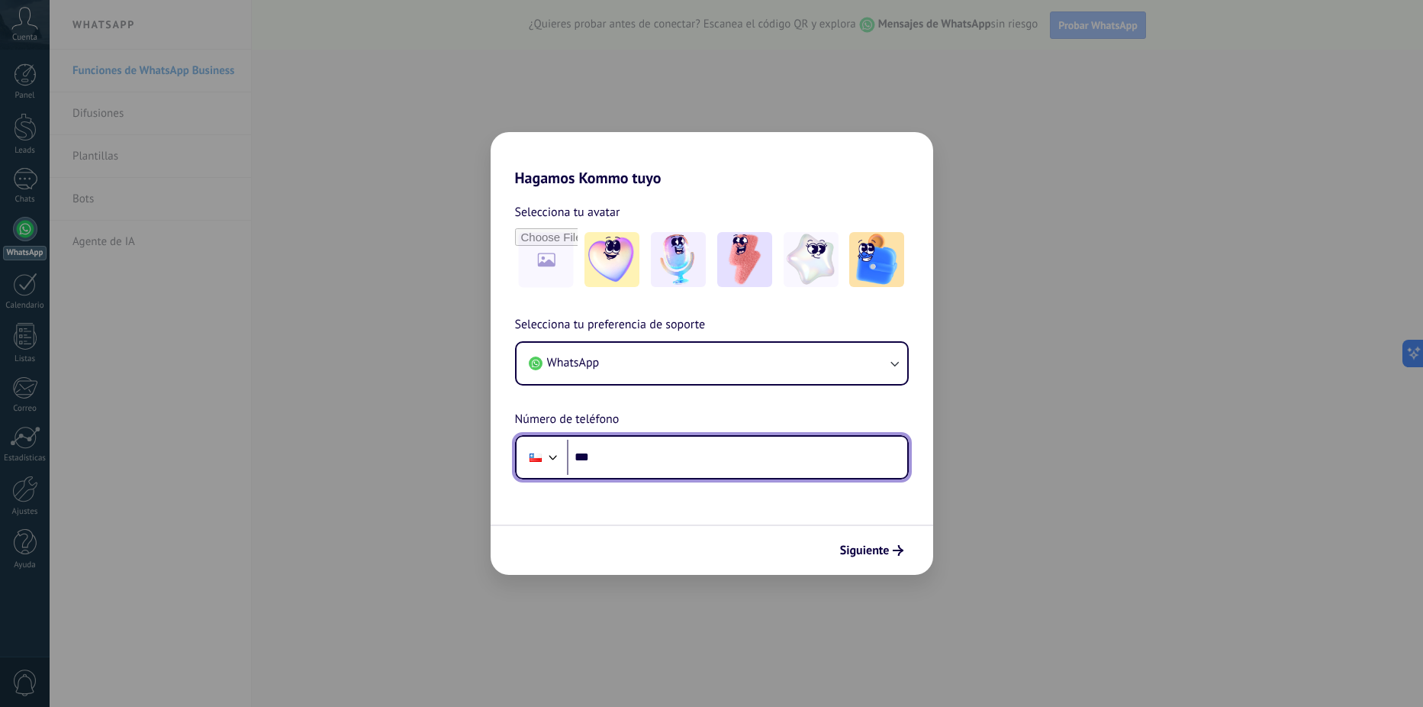
click at [632, 459] on input "***" at bounding box center [737, 456] width 340 height 35
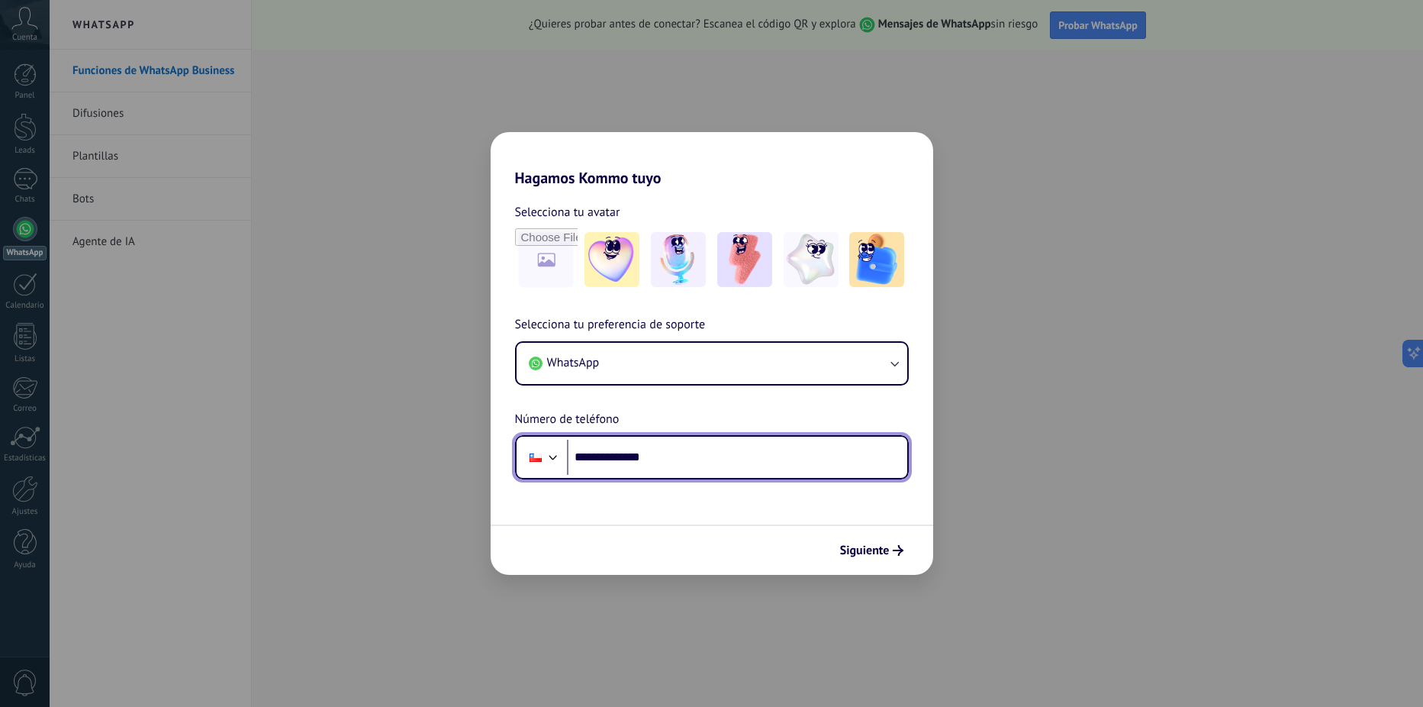
type input "**********"
click at [857, 558] on button "Siguiente" at bounding box center [871, 550] width 77 height 26
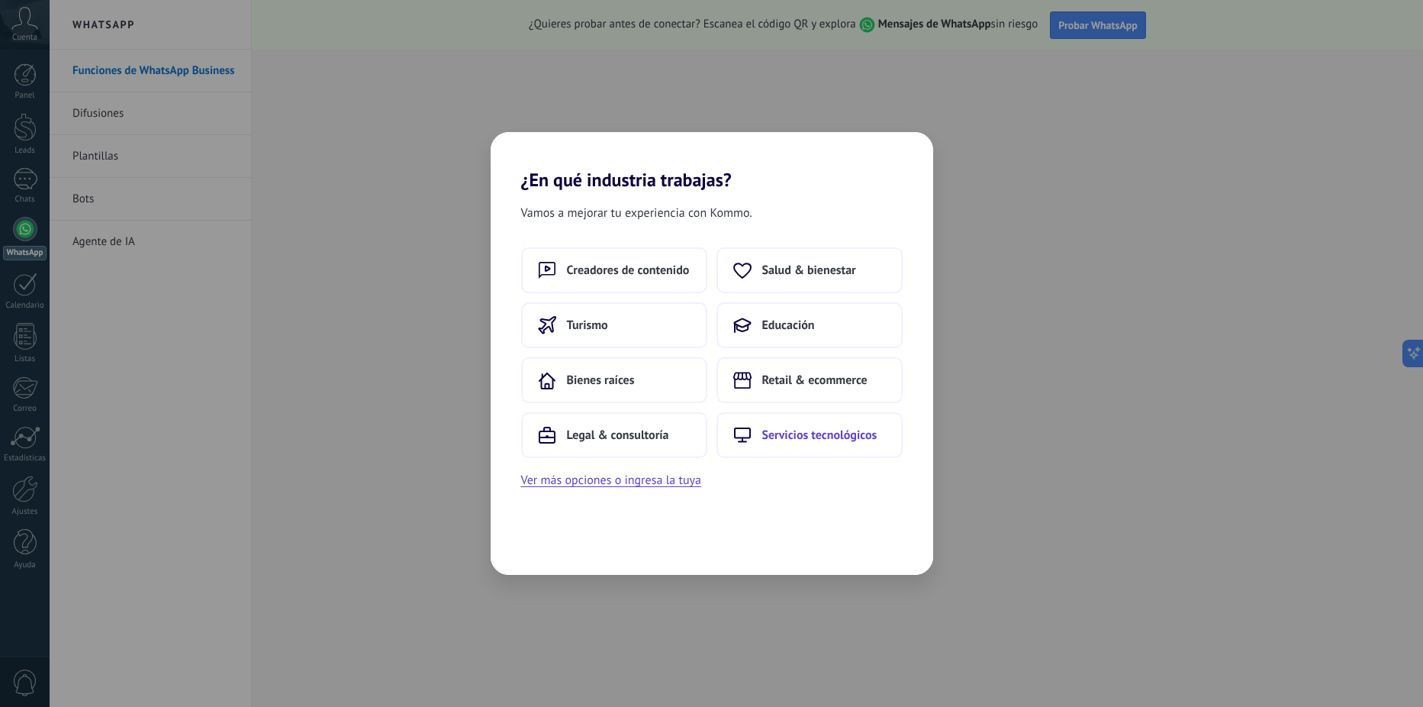
click at [803, 437] on span "Servicios tecnológicos" at bounding box center [819, 434] width 115 height 15
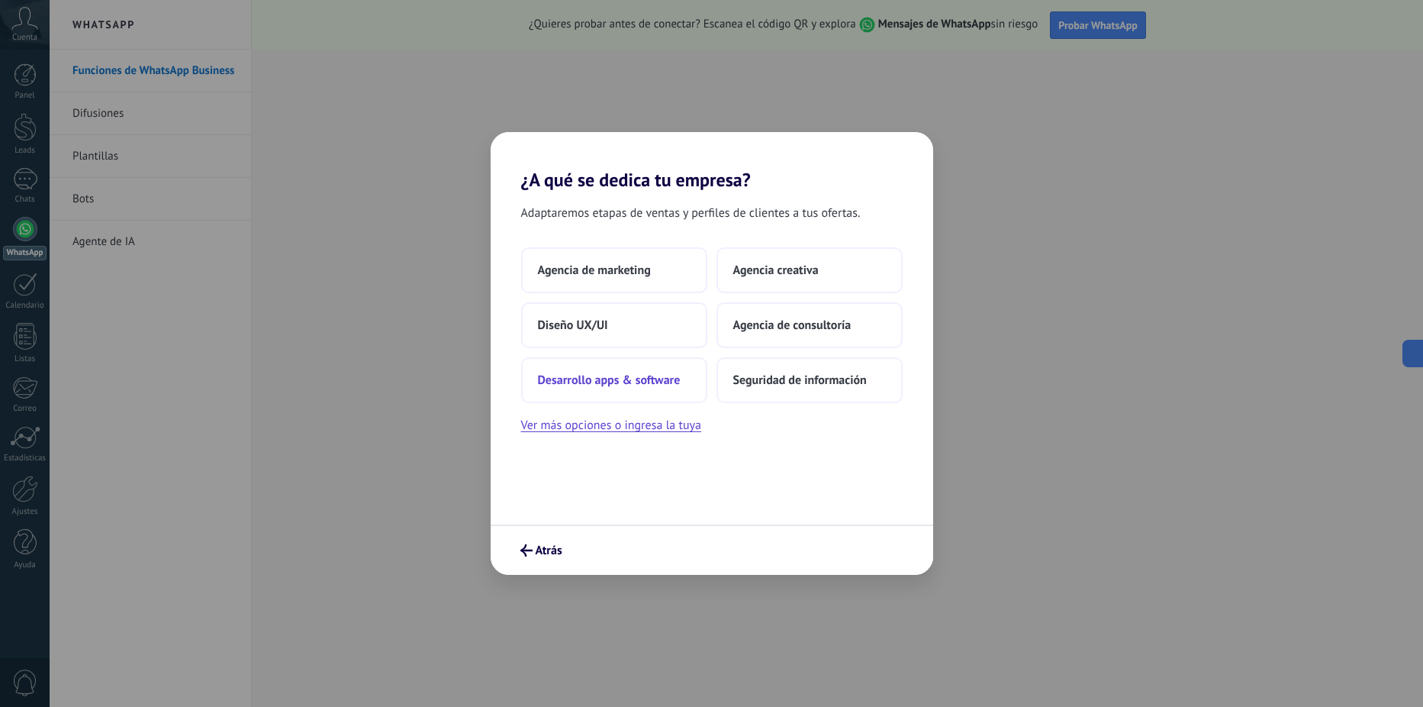
click at [620, 382] on span "Desarrollo apps & software" at bounding box center [609, 379] width 143 height 15
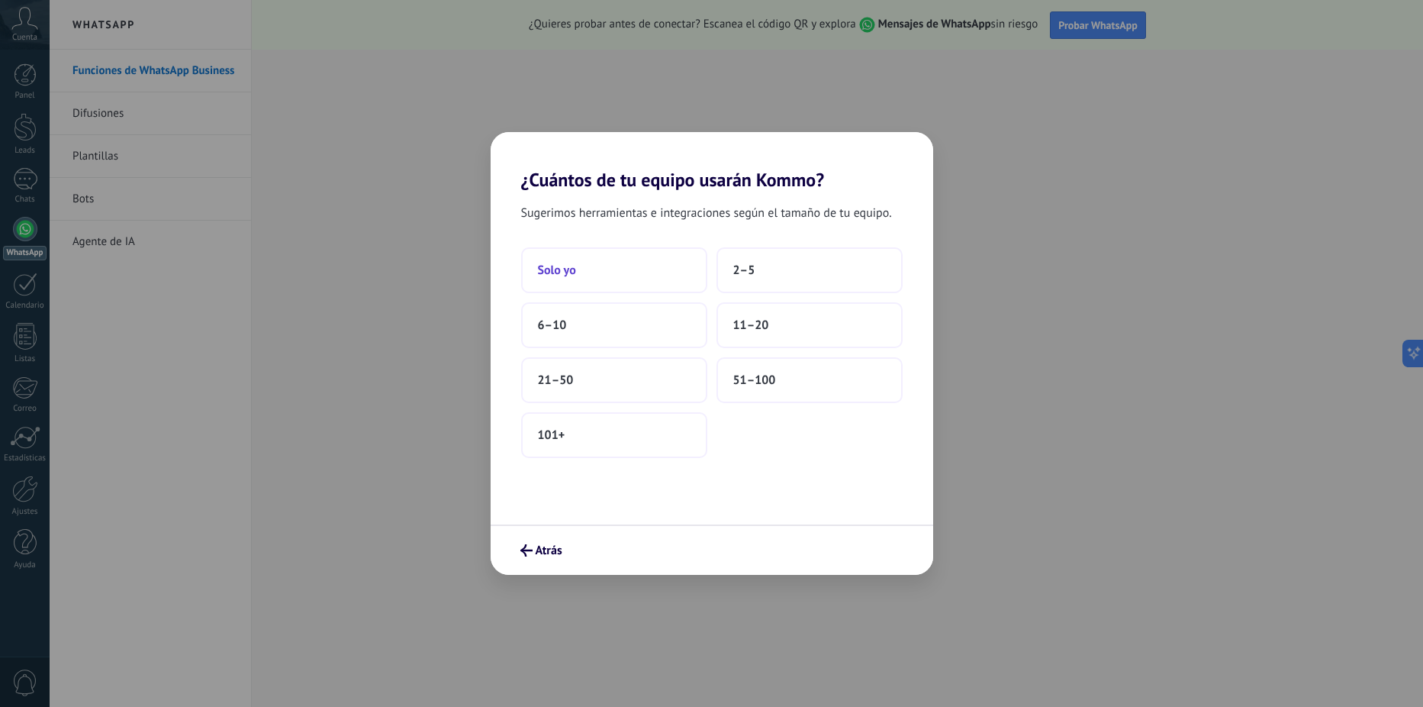
click at [581, 273] on button "Solo yo" at bounding box center [614, 270] width 186 height 46
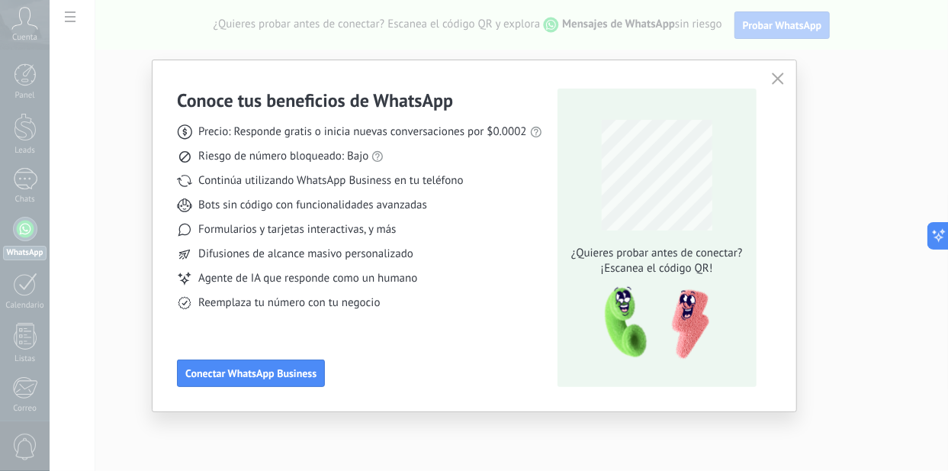
drag, startPoint x: 1374, startPoint y: 1, endPoint x: 525, endPoint y: 60, distance: 851.2
click at [524, 61] on div "Conoce tus beneficios de WhatsApp Precio: Responde gratis o inicia nuevas conve…" at bounding box center [475, 235] width 644 height 351
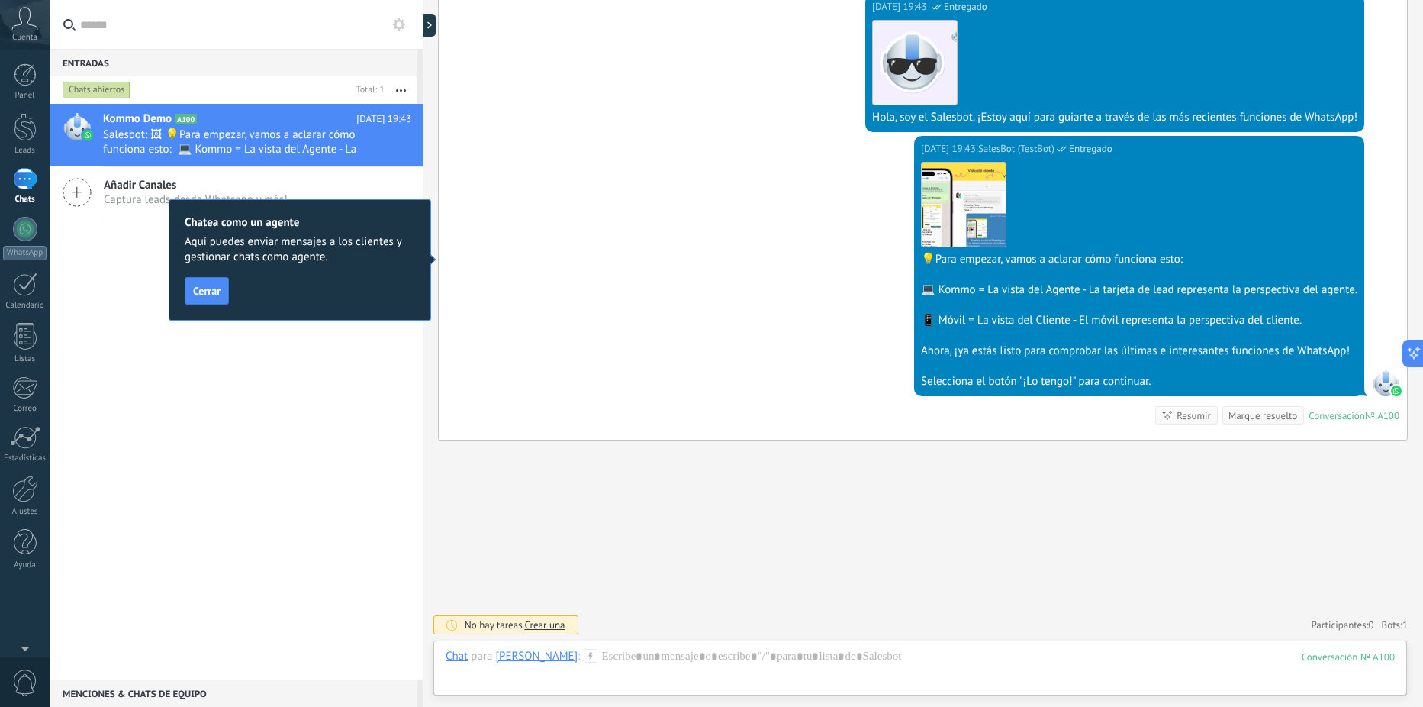
scroll to position [46, 0]
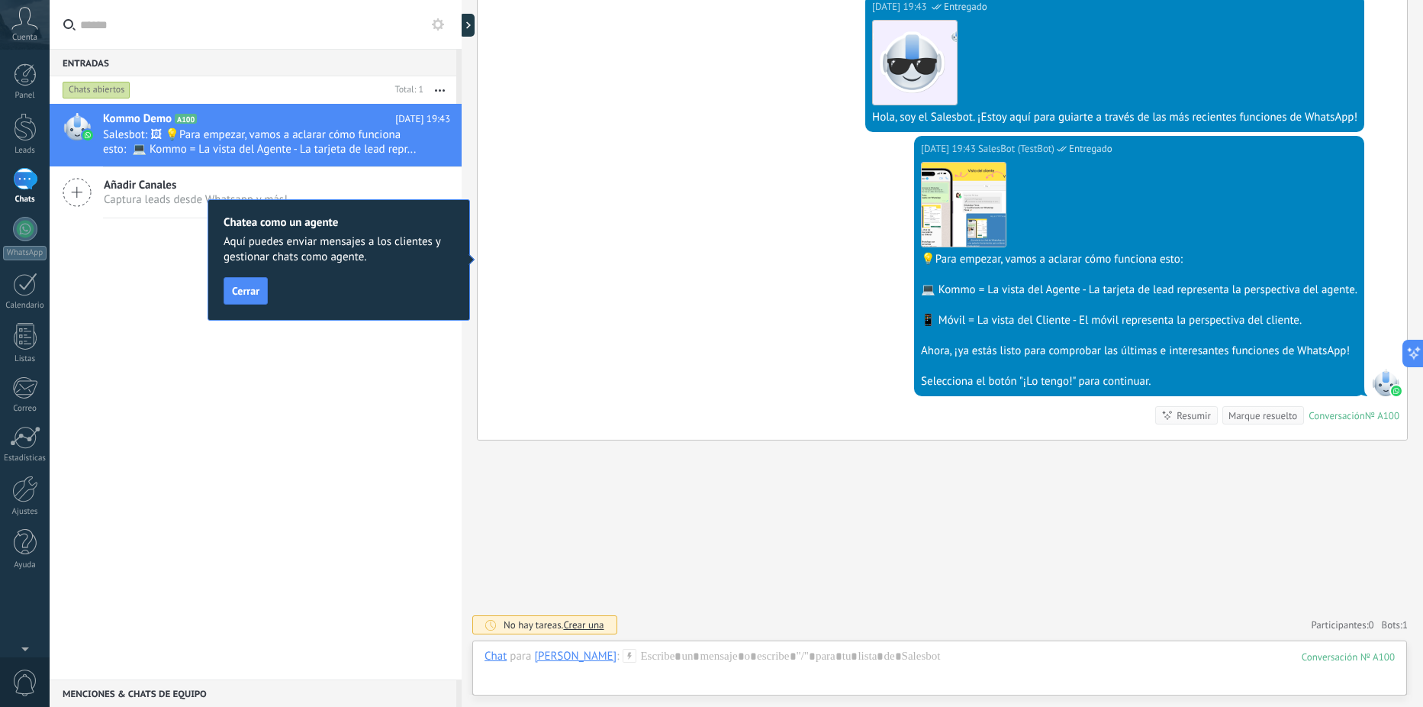
drag, startPoint x: 683, startPoint y: 2, endPoint x: 692, endPoint y: 202, distance: 200.9
click at [692, 201] on div "Hoy 19:43 SalesBot (TestBot) Entregado Descargar 💡Para empezar, vamos a aclarar…" at bounding box center [942, 288] width 929 height 304
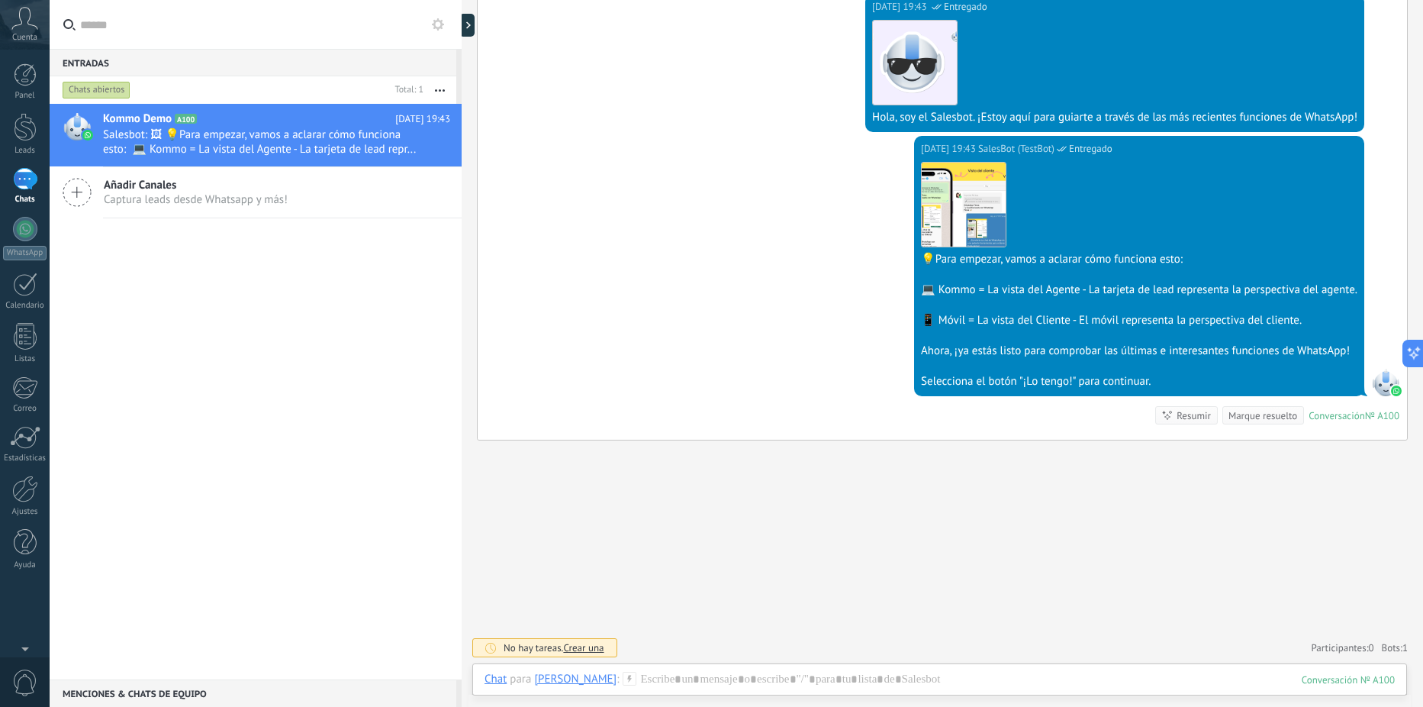
scroll to position [0, 0]
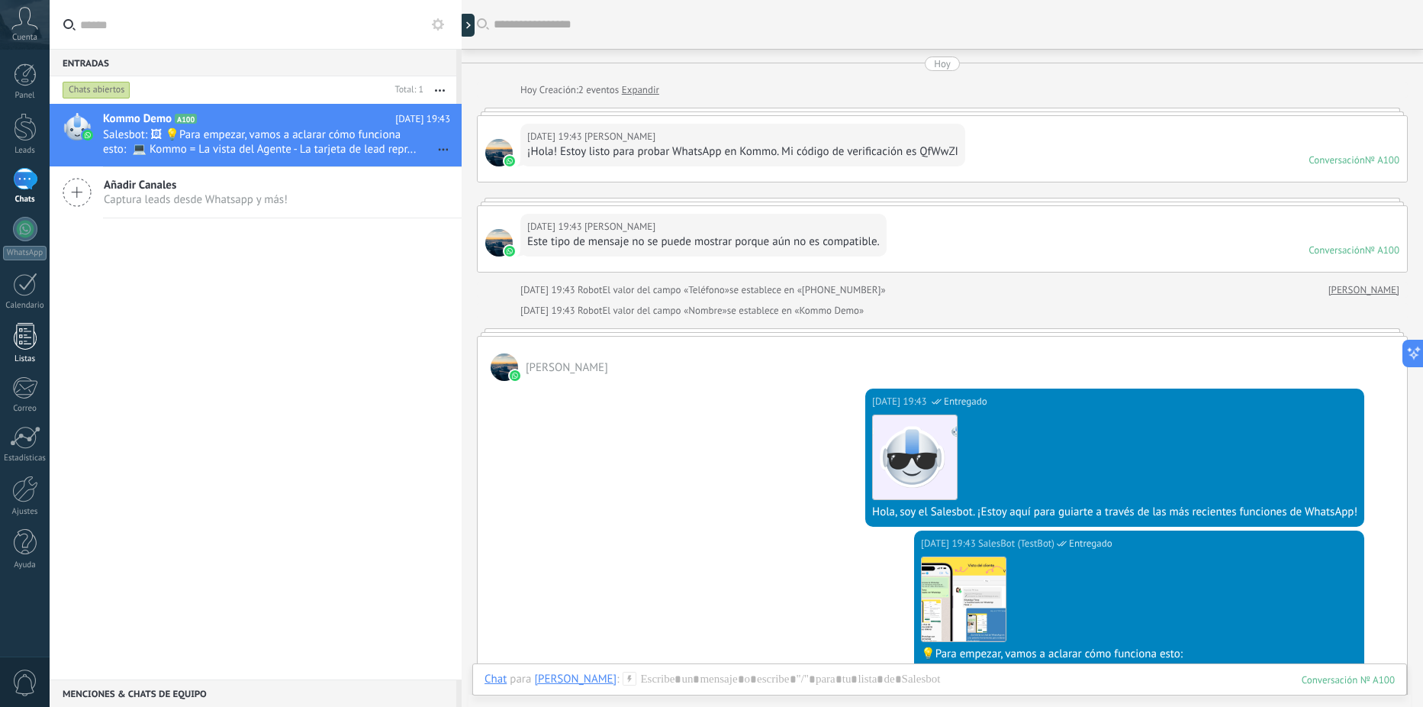
click at [32, 336] on div at bounding box center [25, 336] width 23 height 27
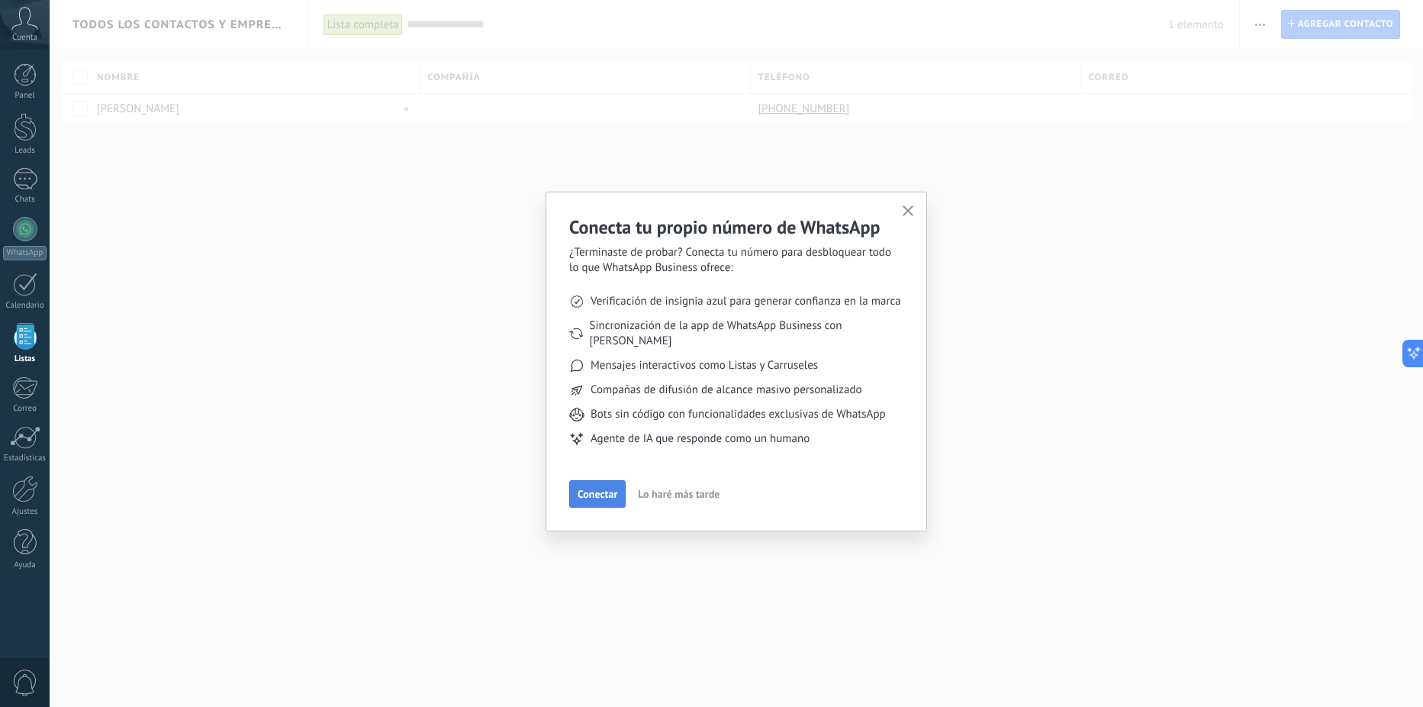
click at [593, 488] on span "Conectar" at bounding box center [598, 493] width 40 height 11
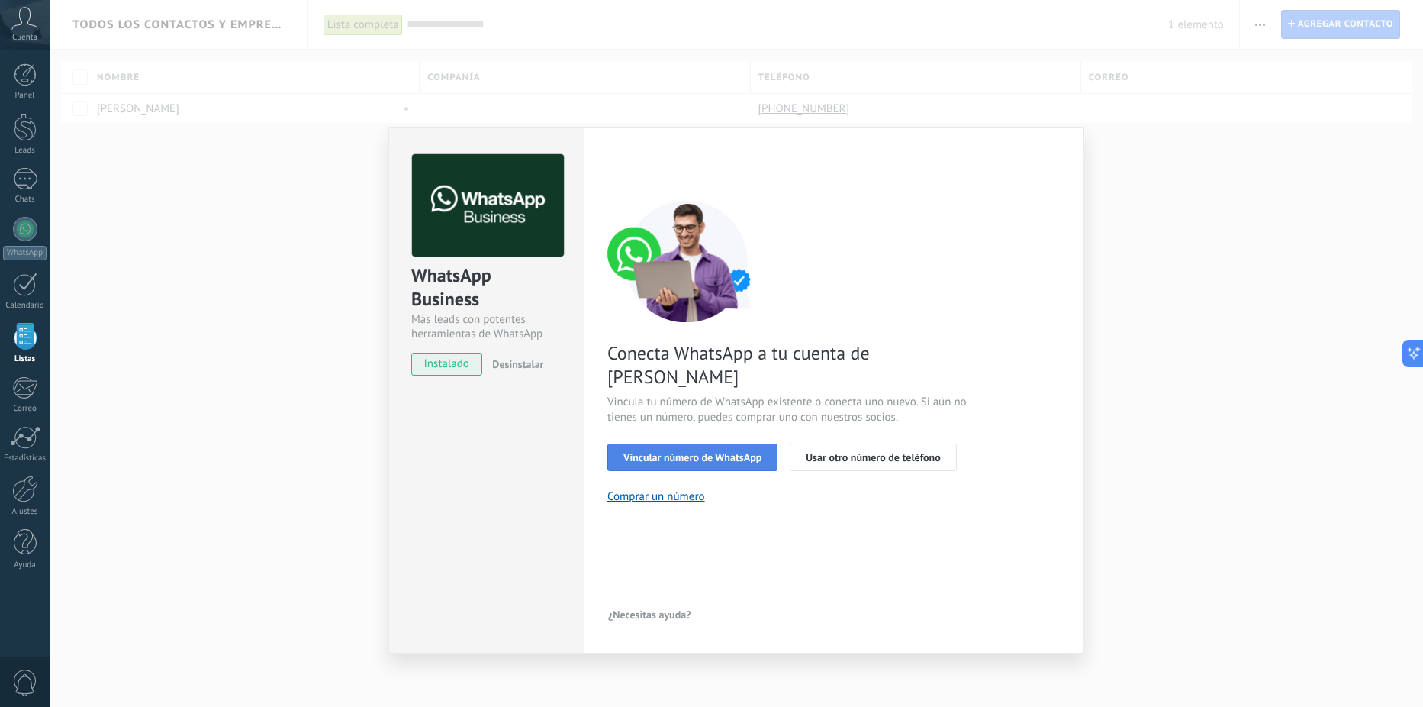
click at [713, 452] on span "Vincular número de WhatsApp" at bounding box center [692, 457] width 138 height 11
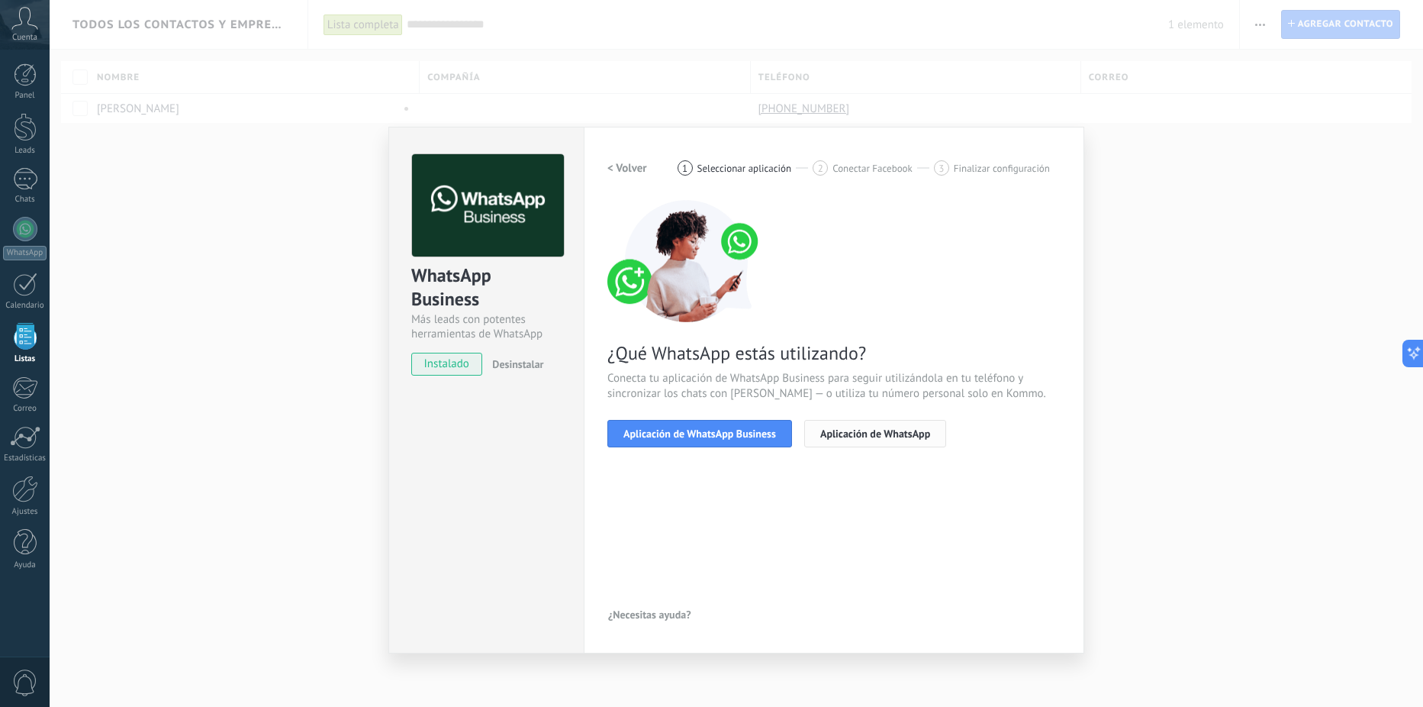
click at [835, 430] on span "Aplicación de WhatsApp" at bounding box center [875, 433] width 110 height 11
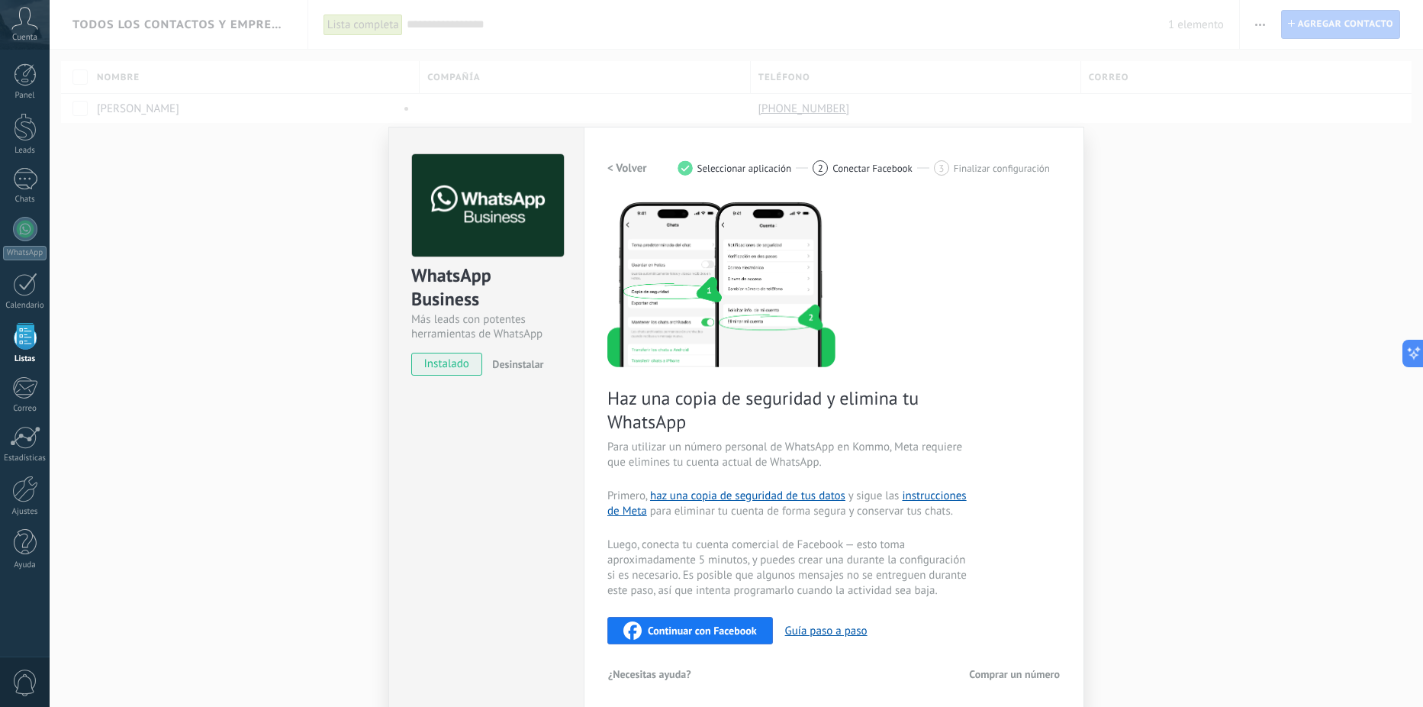
scroll to position [5, 0]
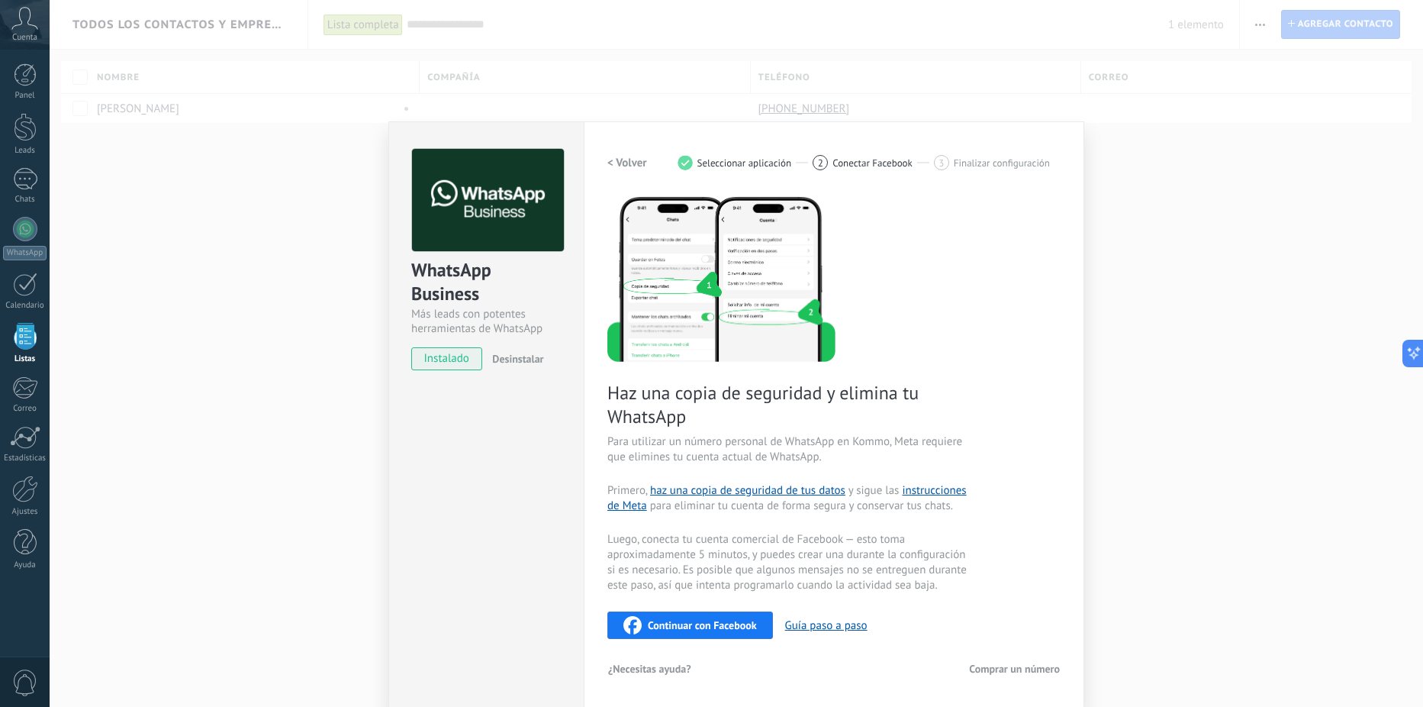
click at [220, 148] on div "WhatsApp Business Más leads con potentes herramientas de WhatsApp instalado Des…" at bounding box center [736, 353] width 1373 height 707
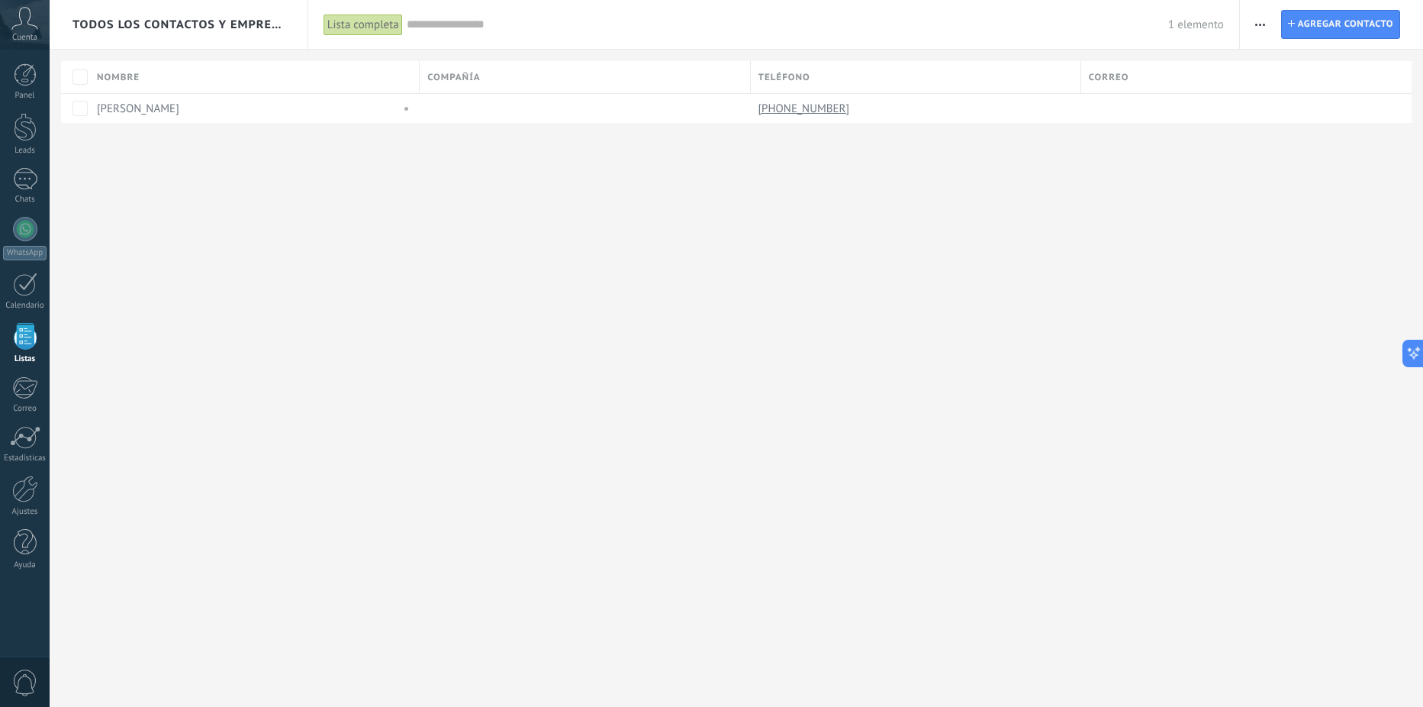
click at [25, 27] on icon at bounding box center [24, 18] width 27 height 23
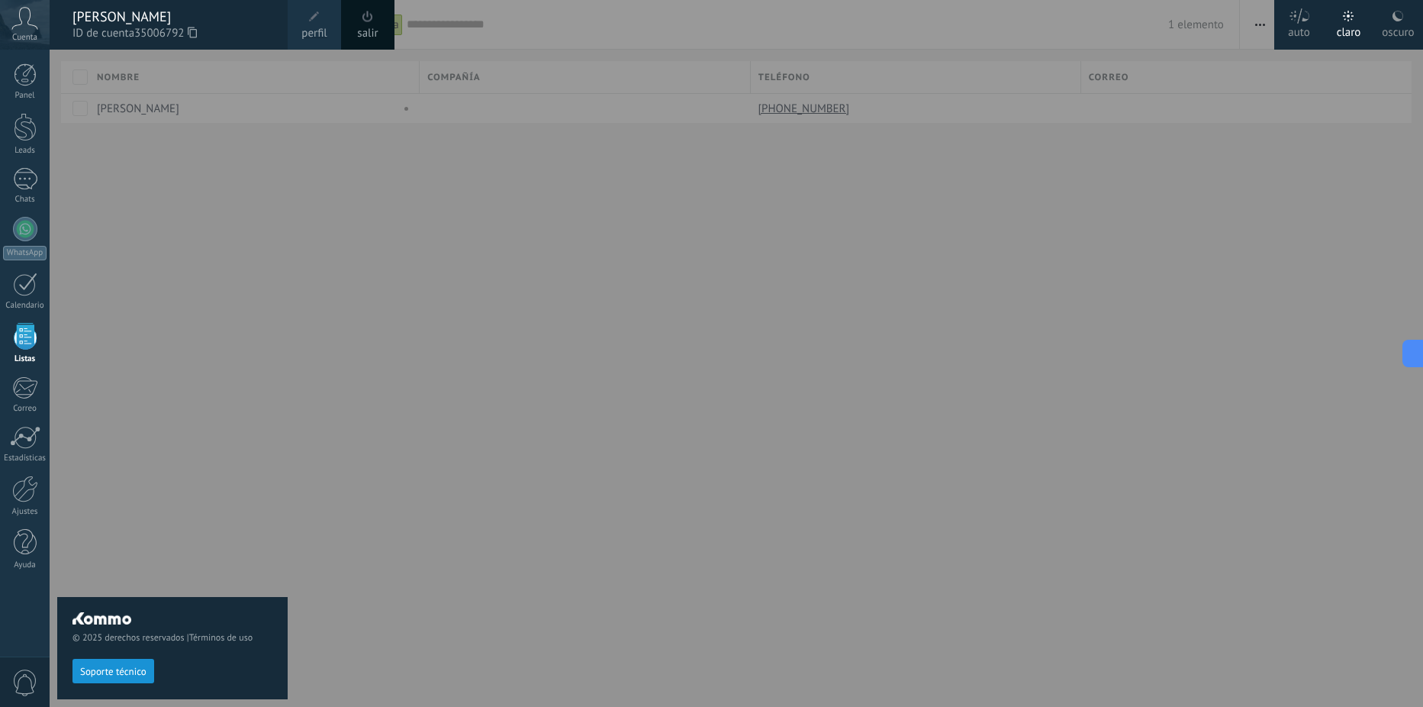
click at [341, 115] on div at bounding box center [761, 353] width 1423 height 707
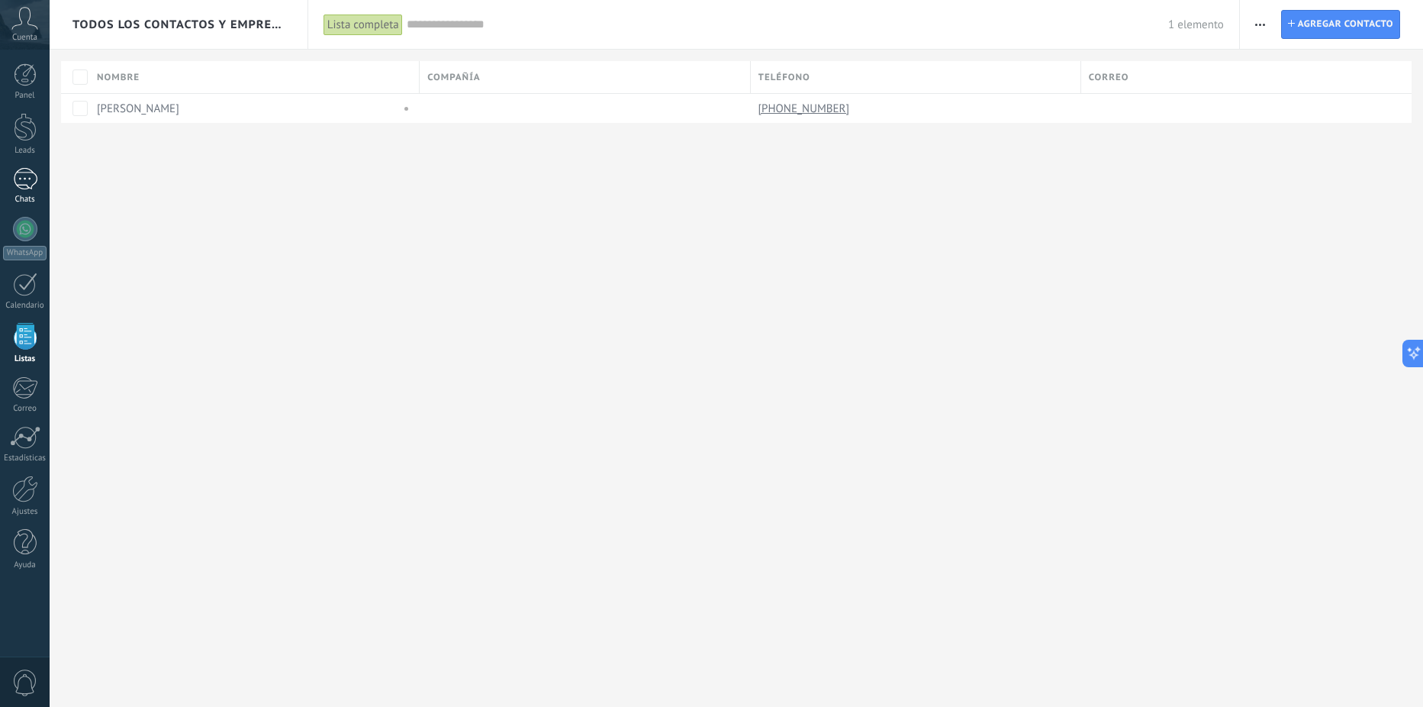
click at [23, 183] on div "1" at bounding box center [25, 179] width 24 height 22
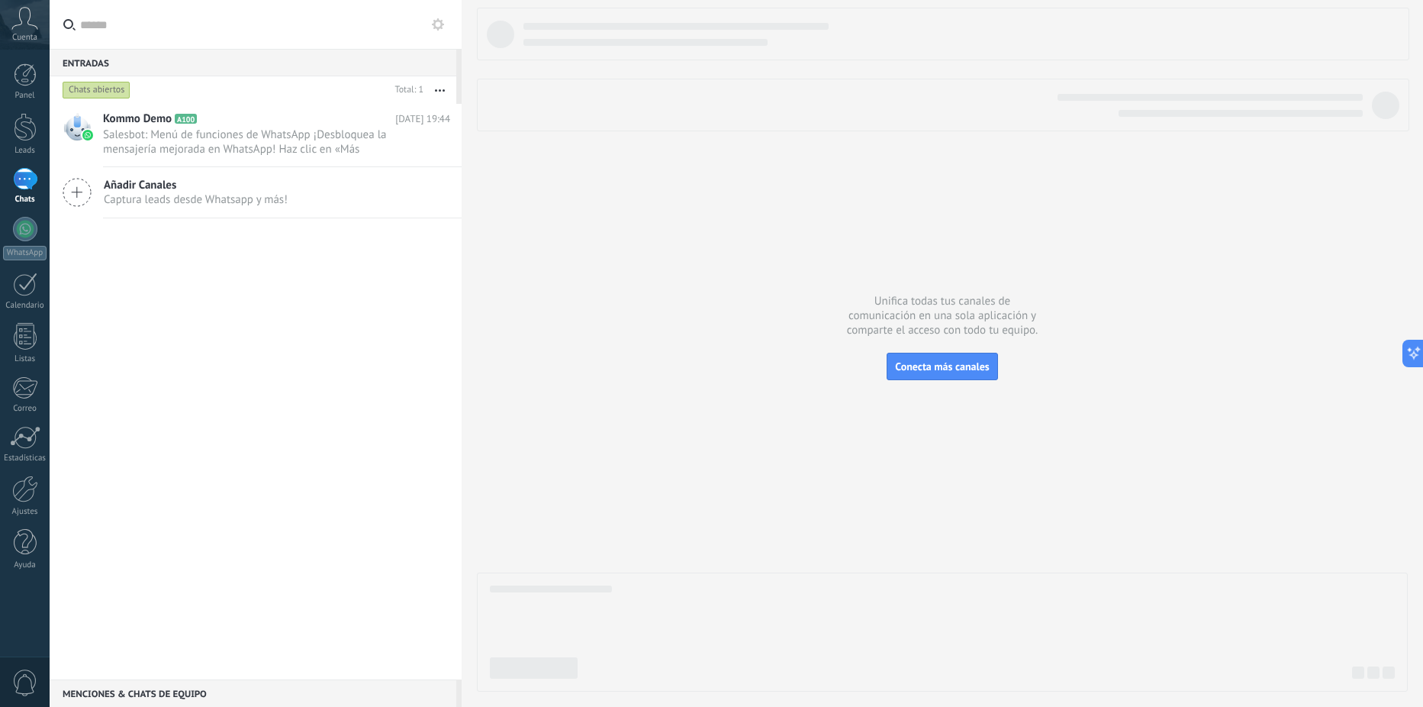
click at [18, 33] on span "Cuenta" at bounding box center [24, 38] width 25 height 10
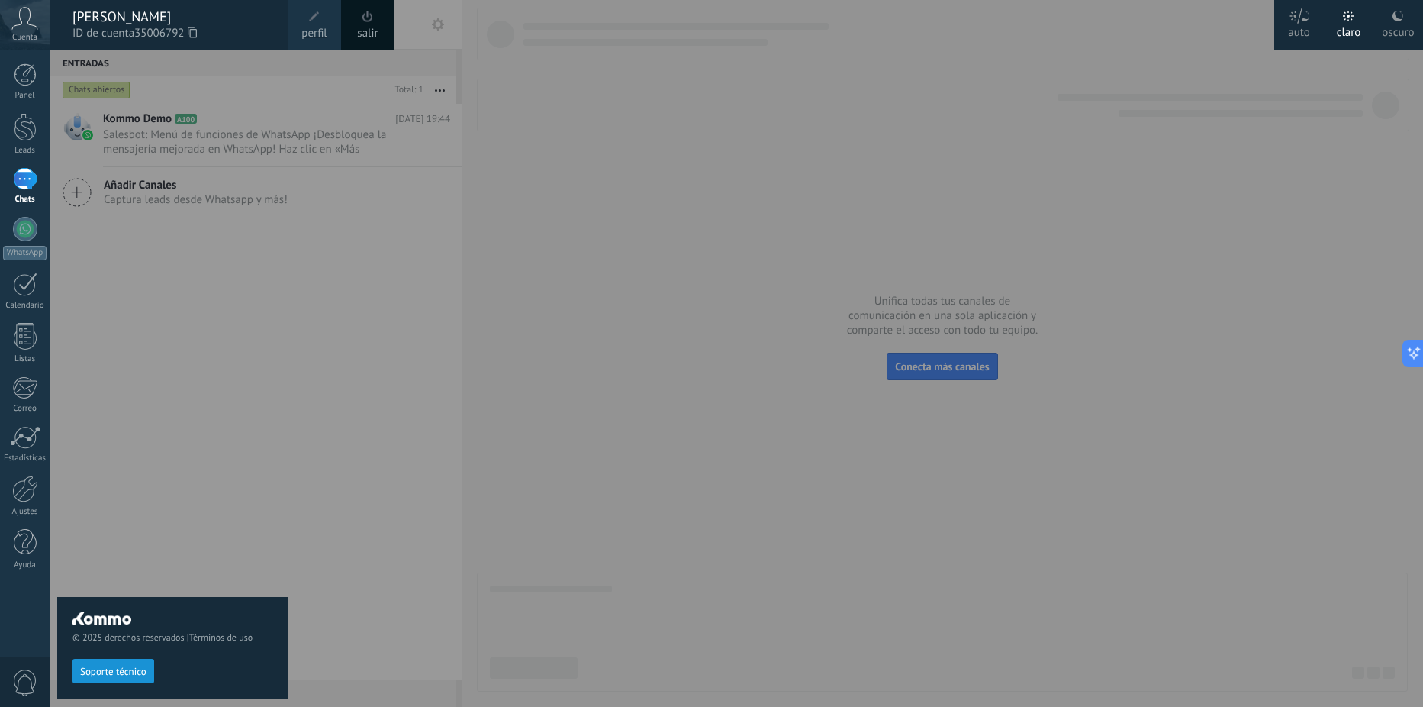
click at [834, 174] on div at bounding box center [761, 353] width 1423 height 707
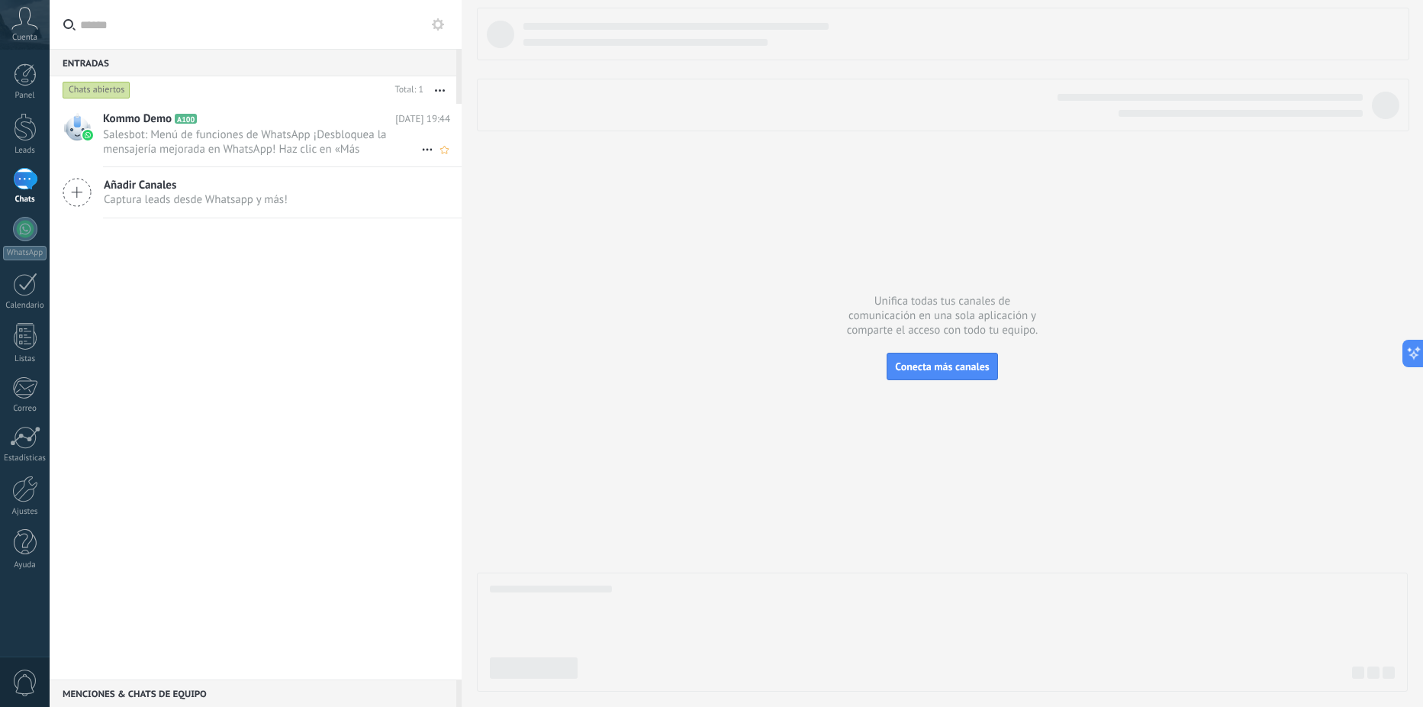
click at [262, 117] on h2 "Kommo Demo A100" at bounding box center [249, 118] width 292 height 15
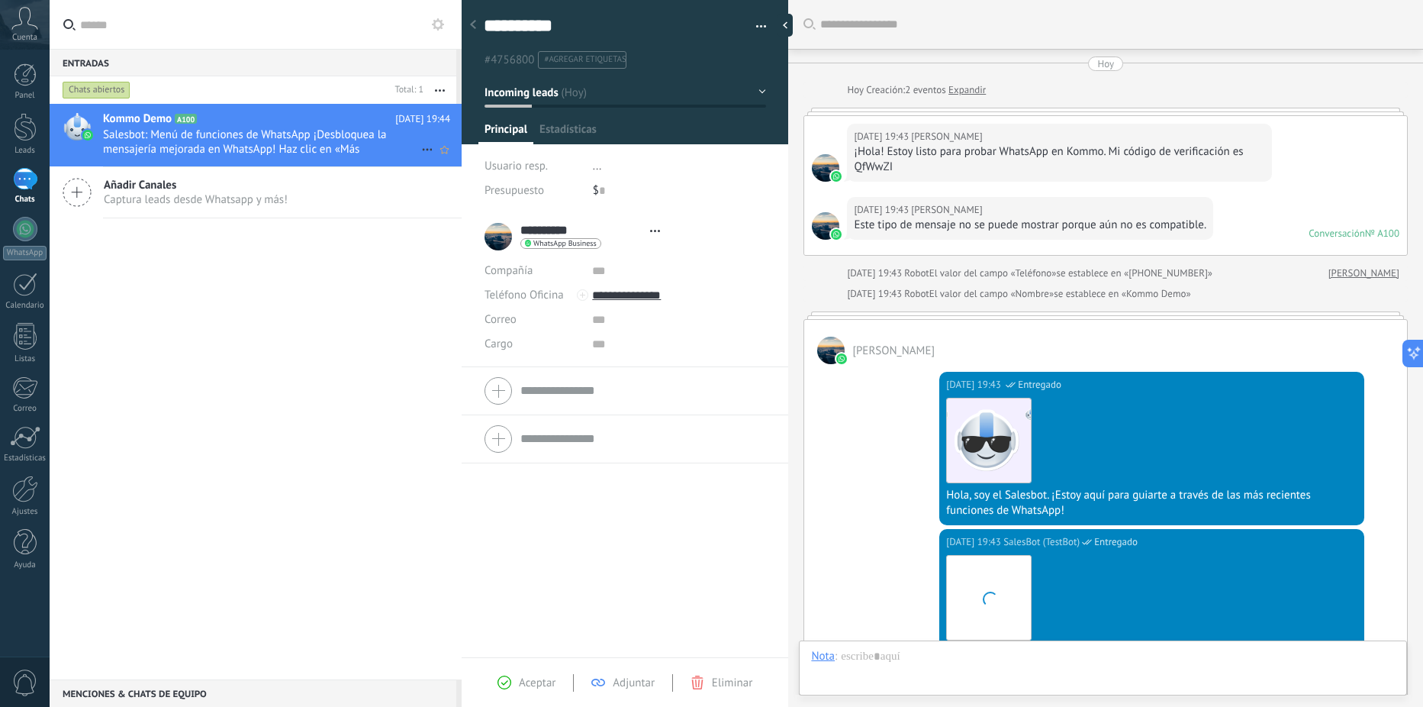
type textarea "**********"
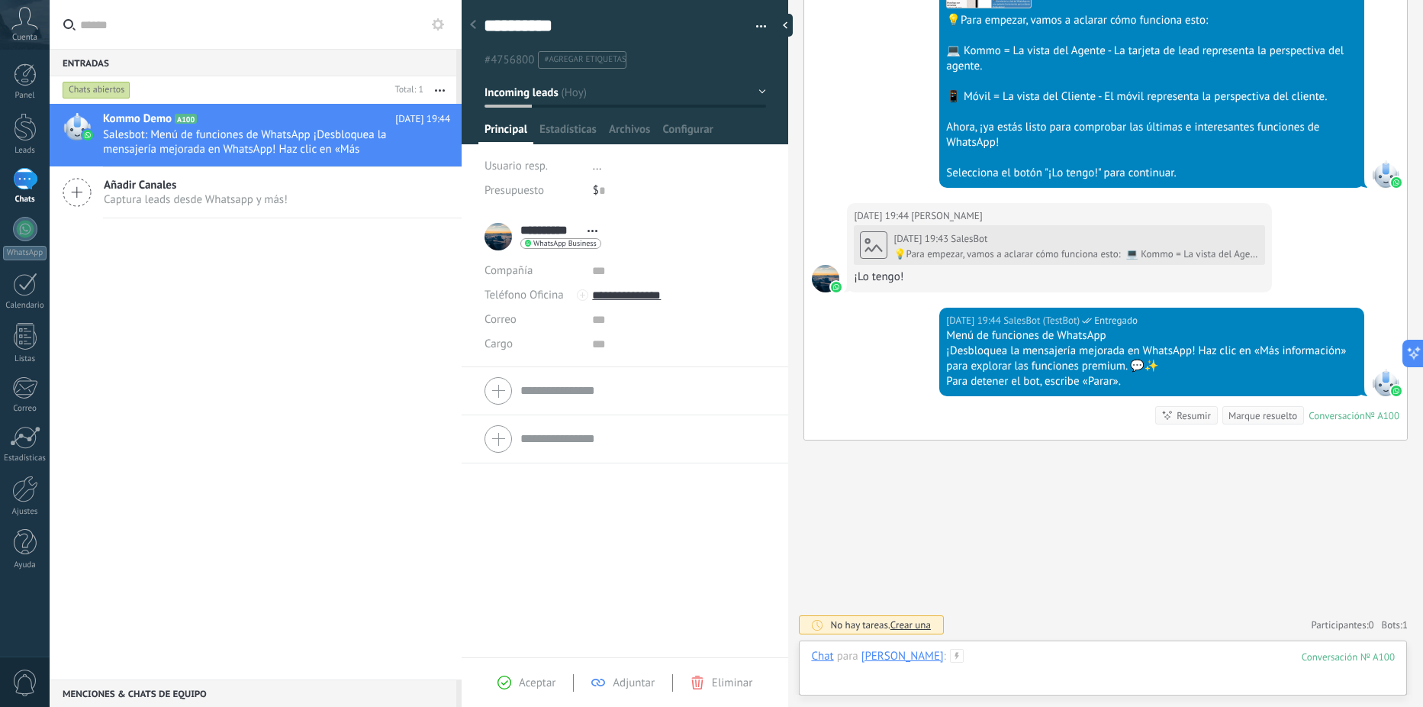
click at [977, 661] on div at bounding box center [1103, 672] width 584 height 46
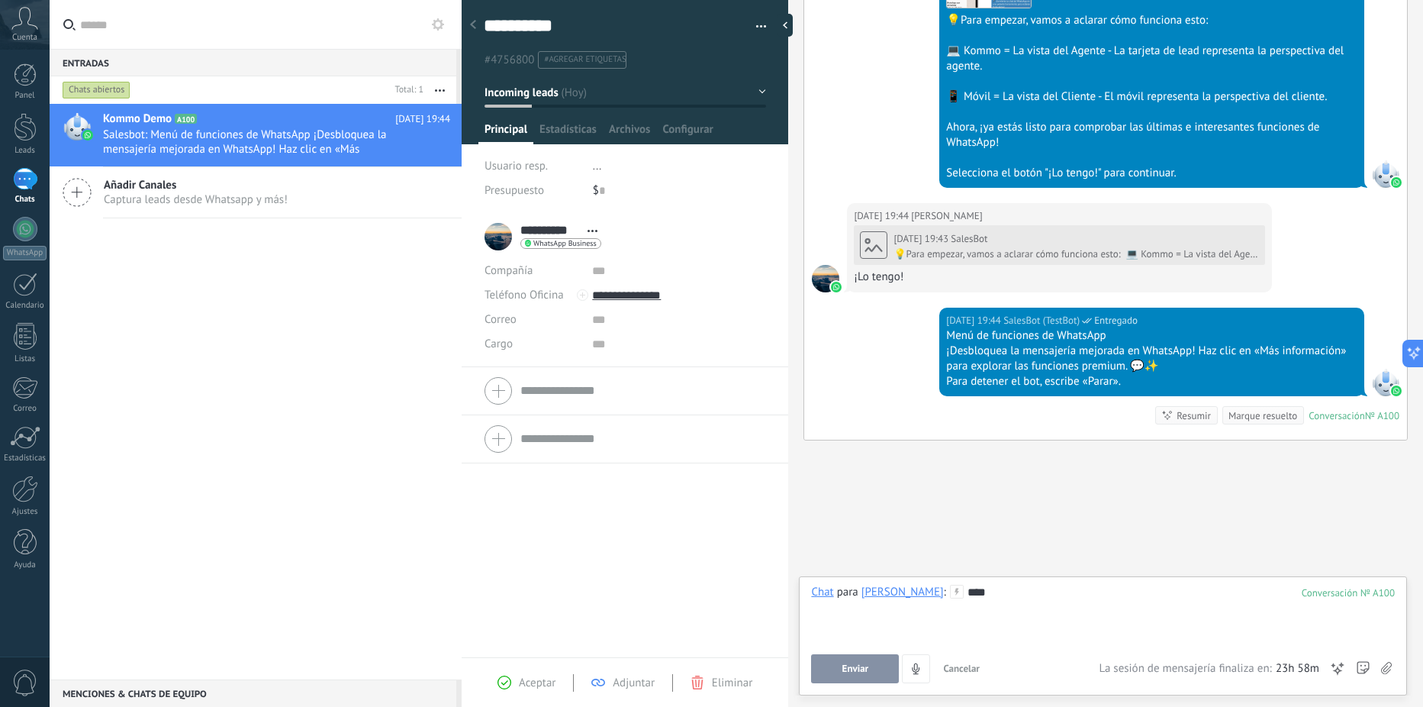
click at [842, 667] on span "Enviar" at bounding box center [855, 668] width 27 height 11
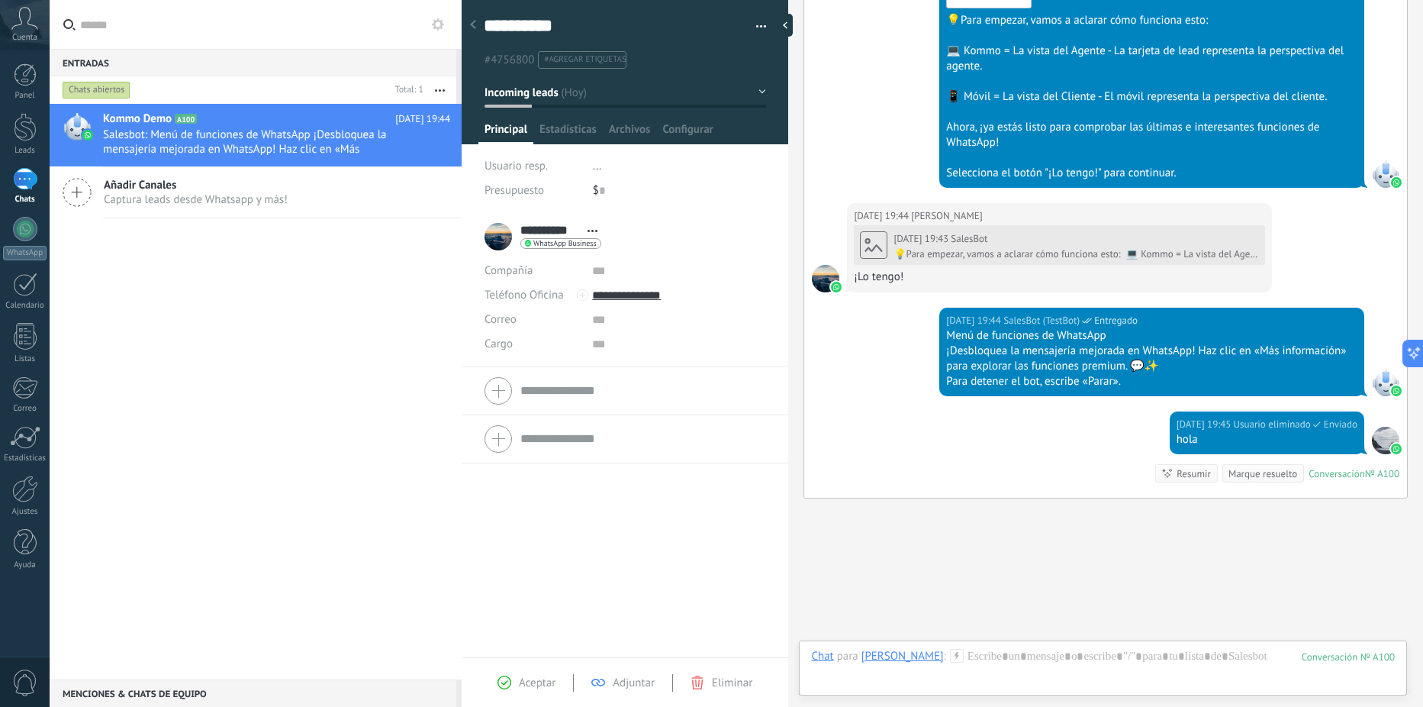
scroll to position [690, 0]
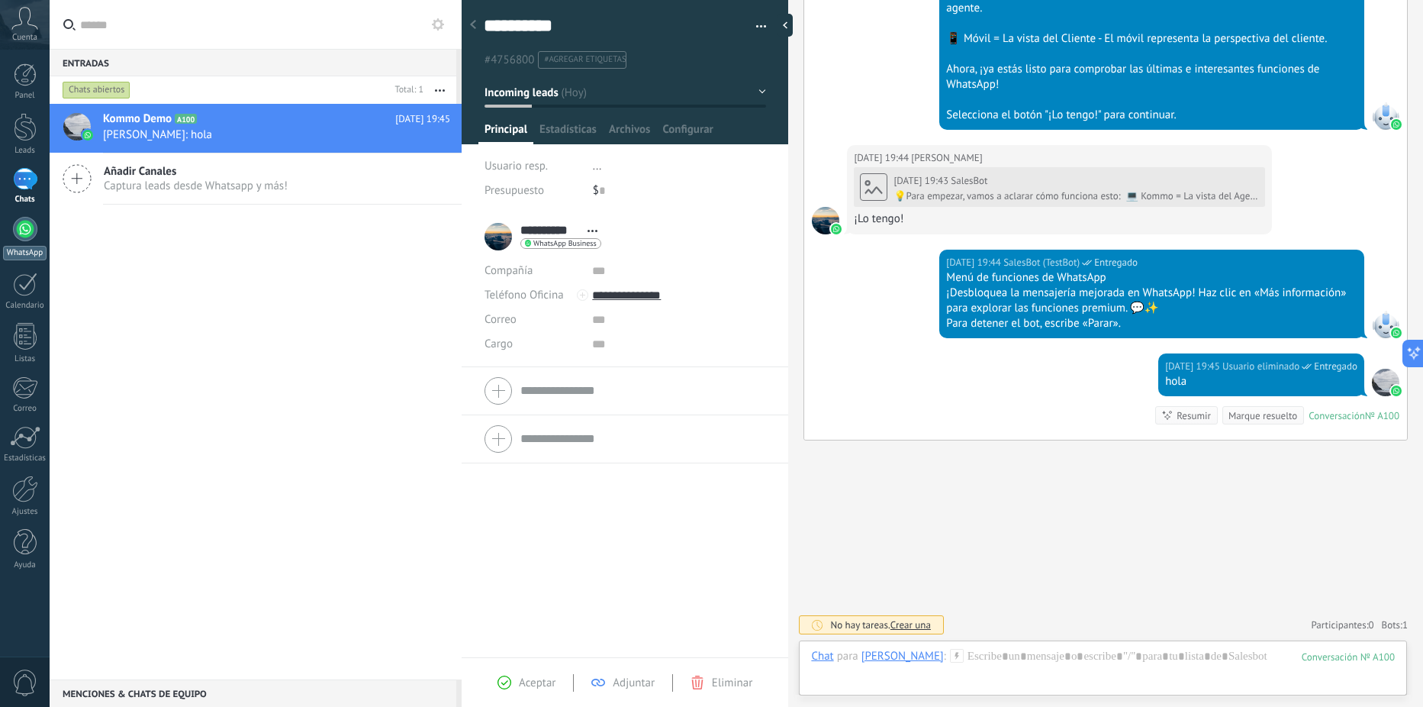
click at [19, 230] on div at bounding box center [25, 229] width 24 height 24
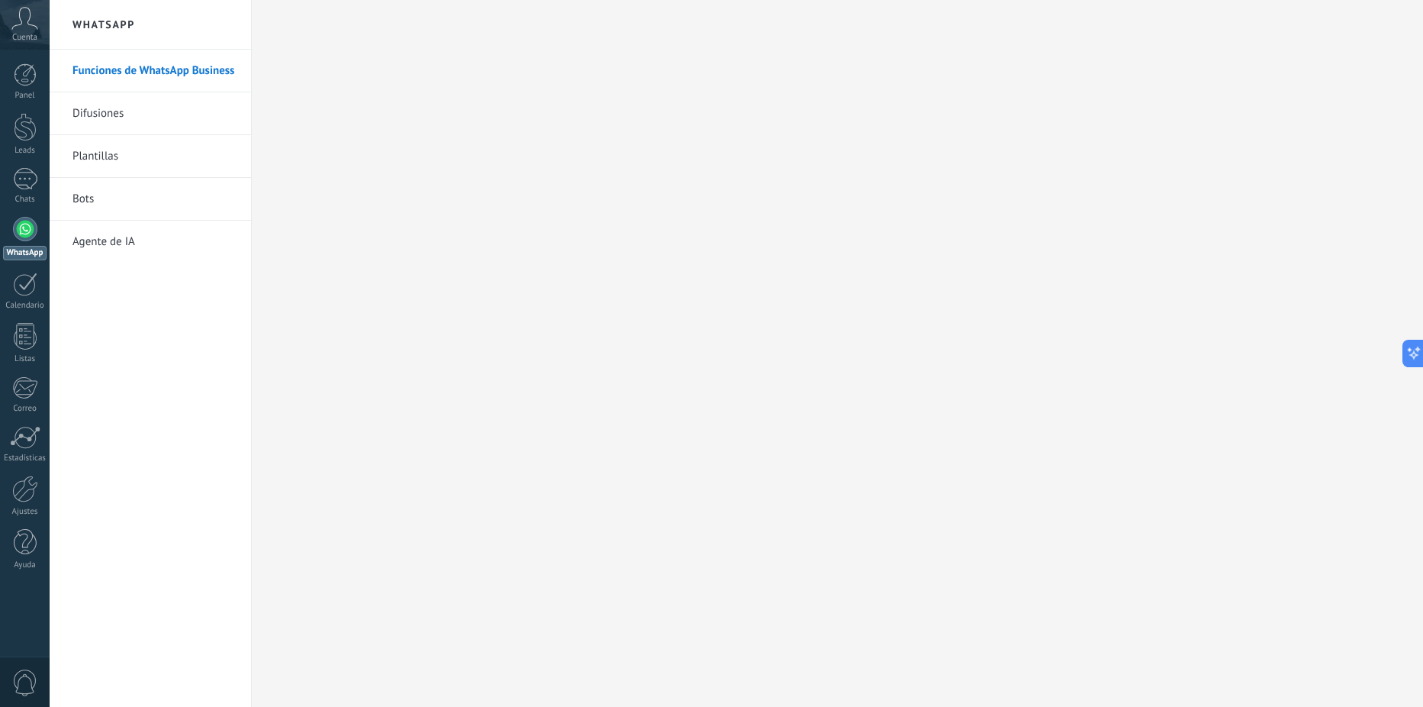
click at [92, 119] on link "Difusiones" at bounding box center [153, 113] width 163 height 43
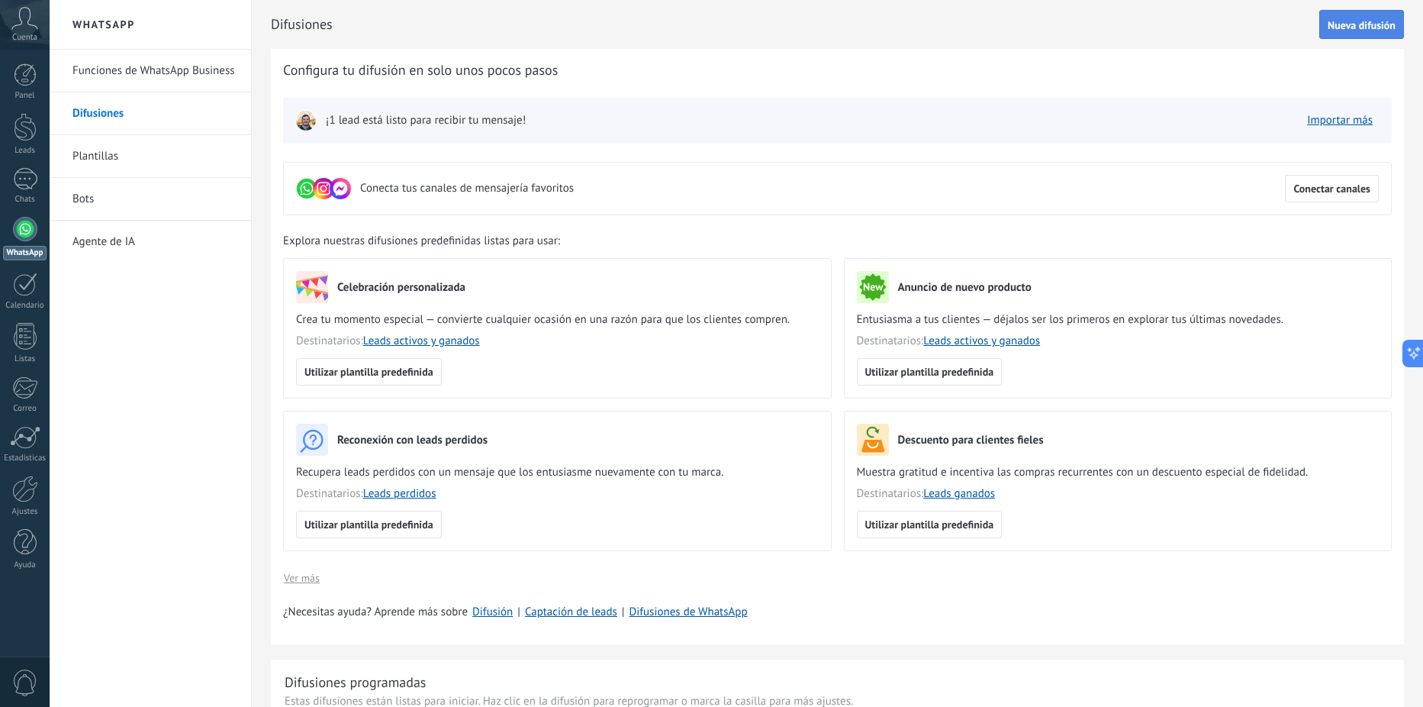
click at [1357, 23] on span "Nueva difusión" at bounding box center [1362, 25] width 68 height 11
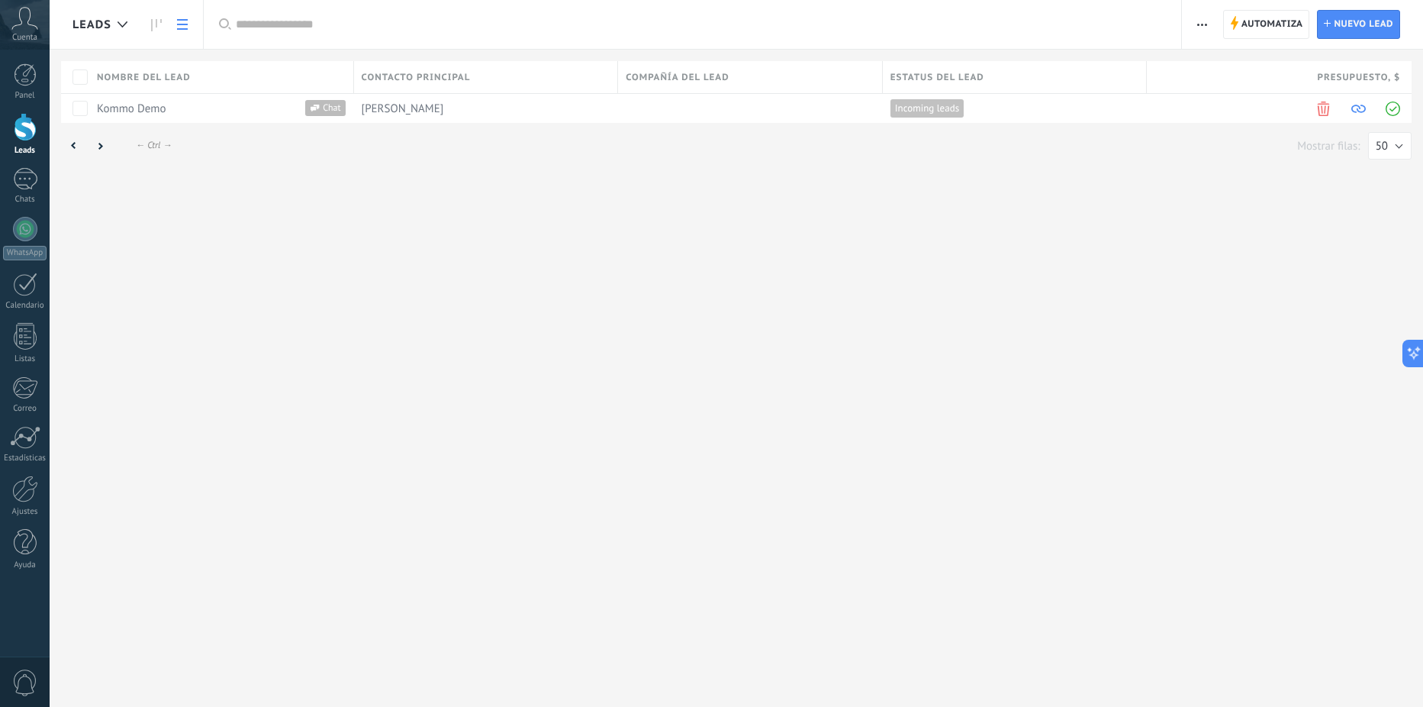
click at [1341, 24] on html ".abccls-1,.abccls-2{fill-rule:evenodd}.abccls-2{fill:#fff} .abfcls-1{fill:none}…" at bounding box center [711, 353] width 1423 height 707
click at [158, 108] on html ".abccls-1,.abccls-2{fill-rule:evenodd}.abccls-2{fill:#fff} .abfcls-1{fill:none}…" at bounding box center [711, 353] width 1423 height 707
click at [1355, 20] on html ".abccls-1,.abccls-2{fill-rule:evenodd}.abccls-2{fill:#fff} .abfcls-1{fill:none}…" at bounding box center [711, 353] width 1423 height 707
click at [21, 83] on html ".abccls-1,.abccls-2{fill-rule:evenodd}.abccls-2{fill:#fff} .abfcls-1{fill:none}…" at bounding box center [711, 353] width 1423 height 707
click at [24, 187] on div at bounding box center [25, 179] width 24 height 22
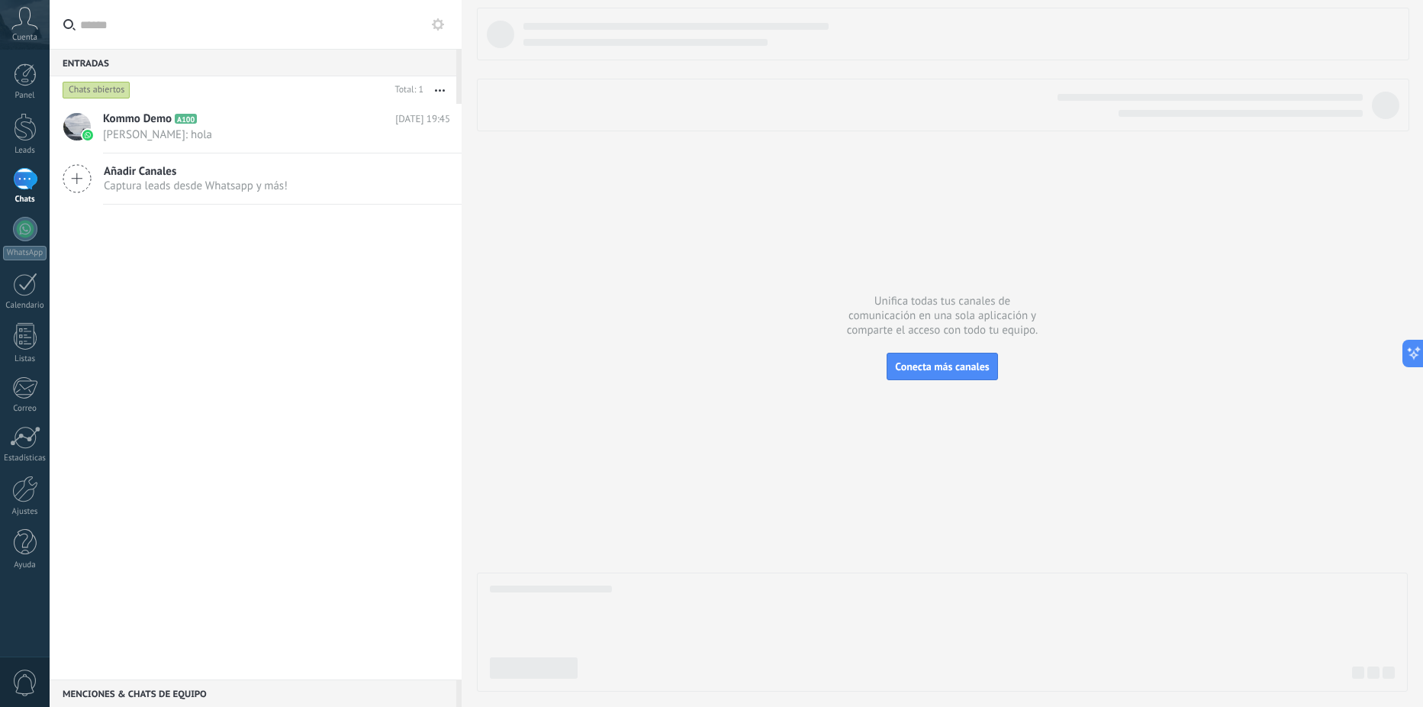
click at [82, 179] on icon at bounding box center [77, 178] width 29 height 29
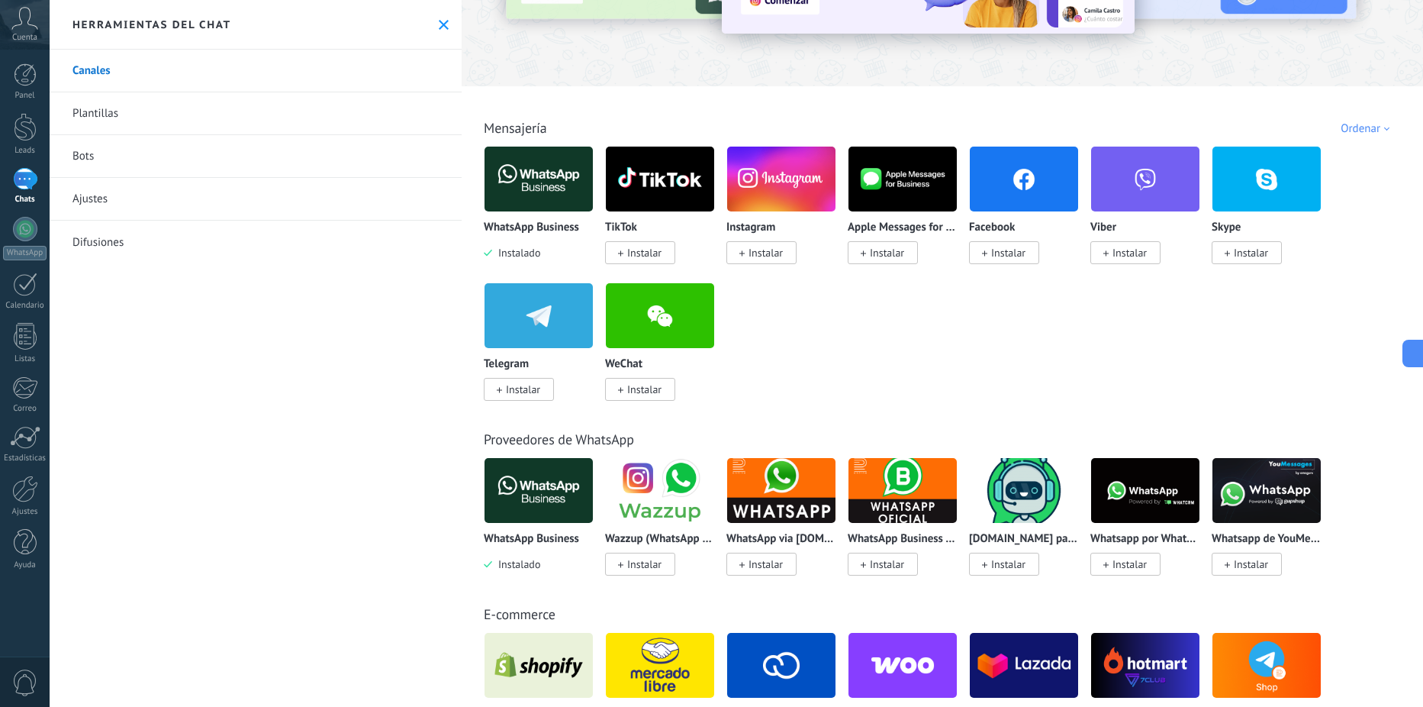
scroll to position [153, 0]
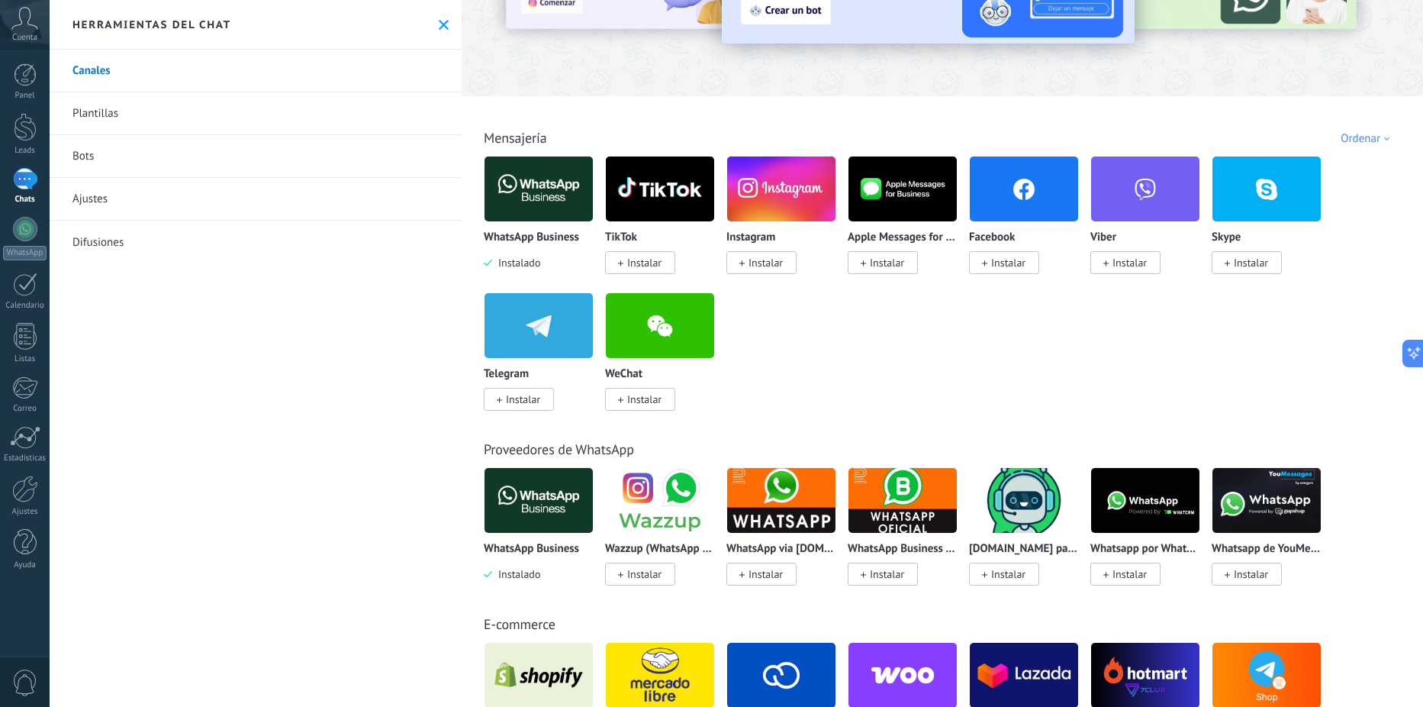
click at [21, 20] on icon at bounding box center [24, 18] width 27 height 23
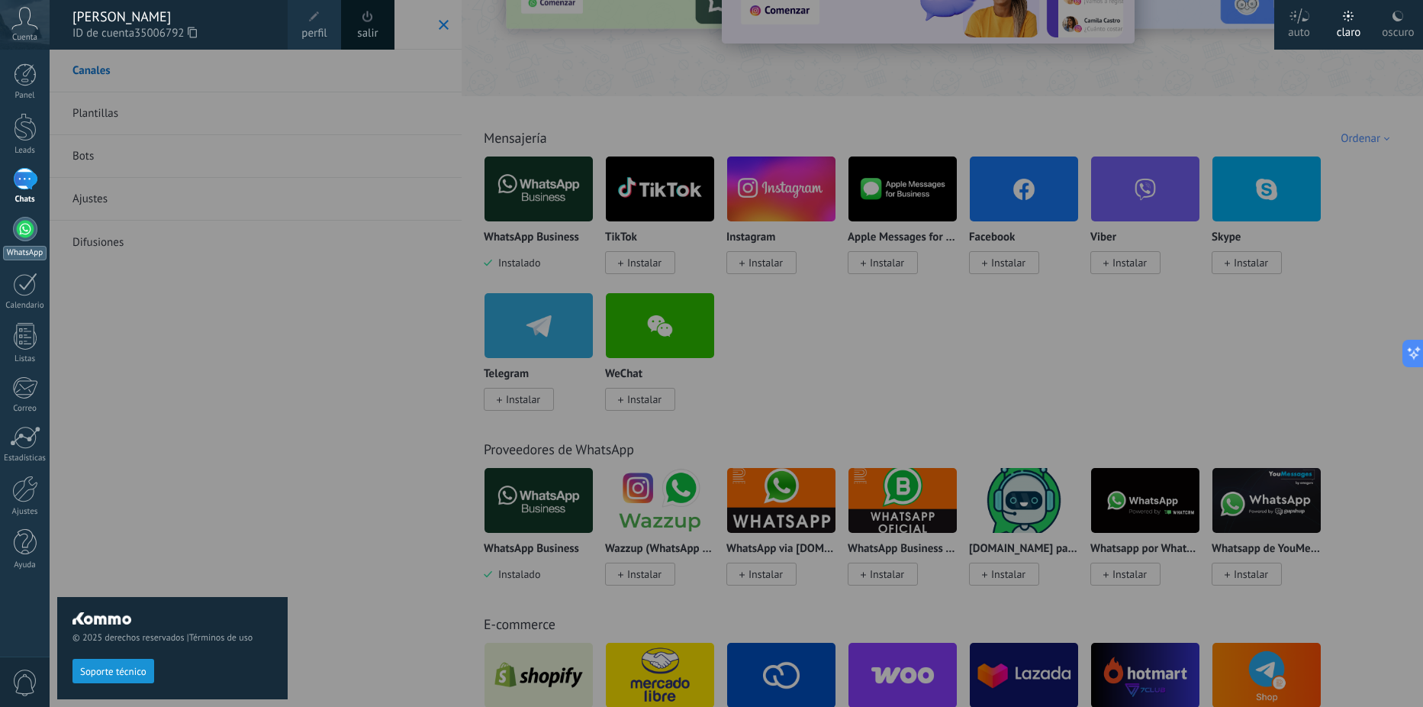
click at [28, 237] on div at bounding box center [25, 229] width 24 height 24
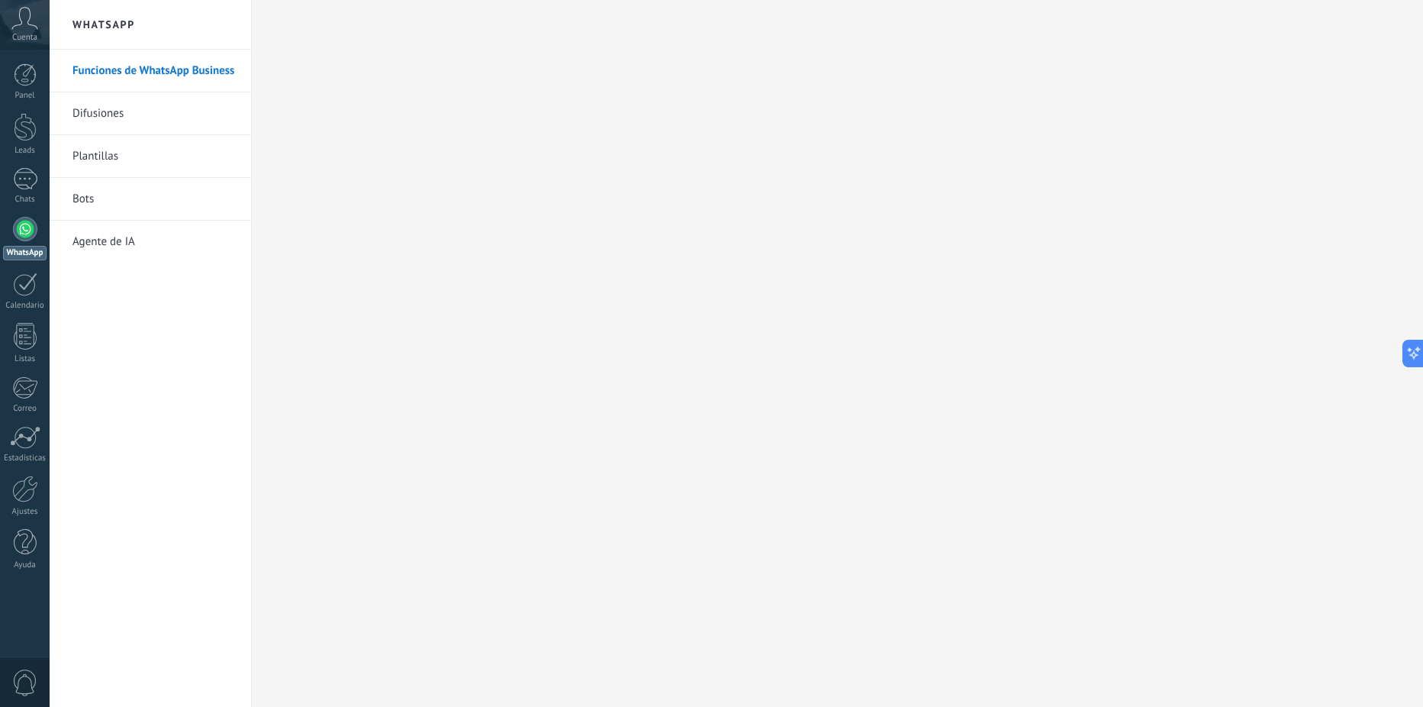
click at [89, 153] on link "Plantillas" at bounding box center [153, 156] width 163 height 43
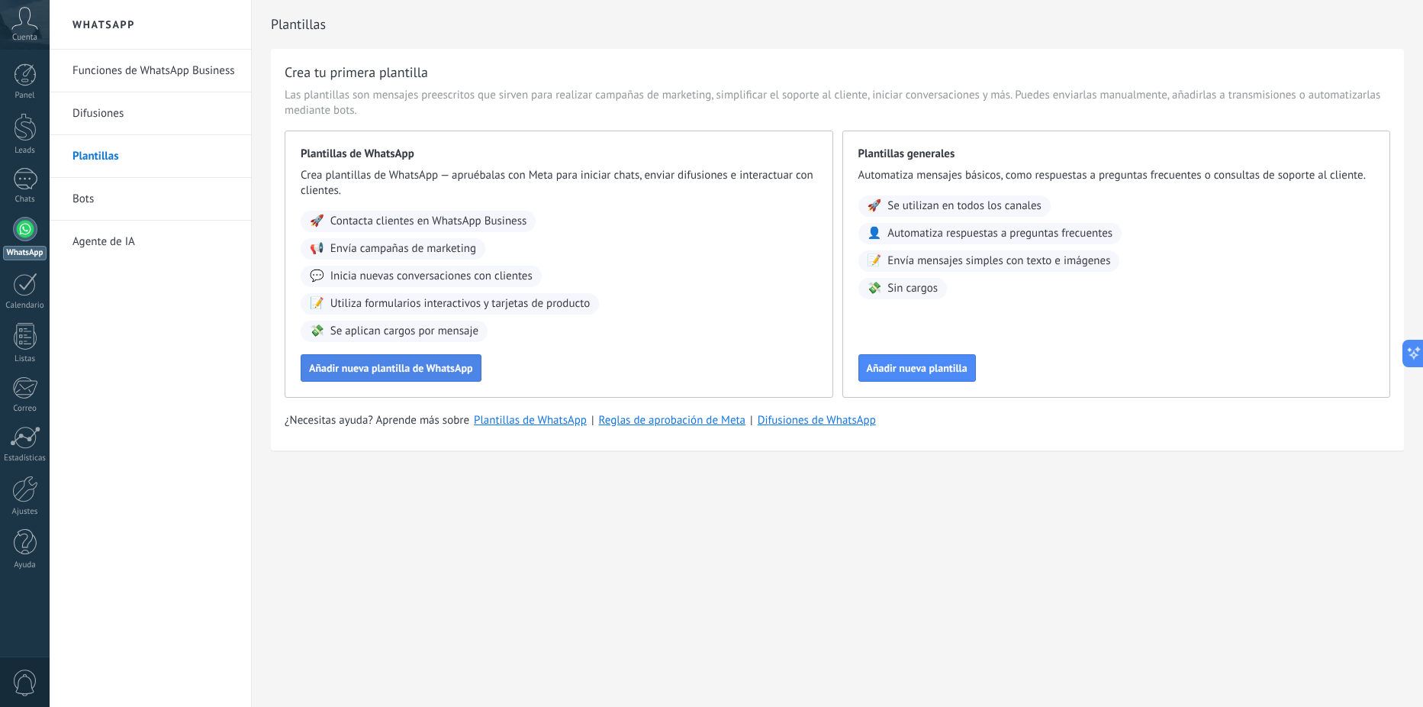
click at [431, 369] on span "Añadir nueva plantilla de WhatsApp" at bounding box center [391, 367] width 164 height 11
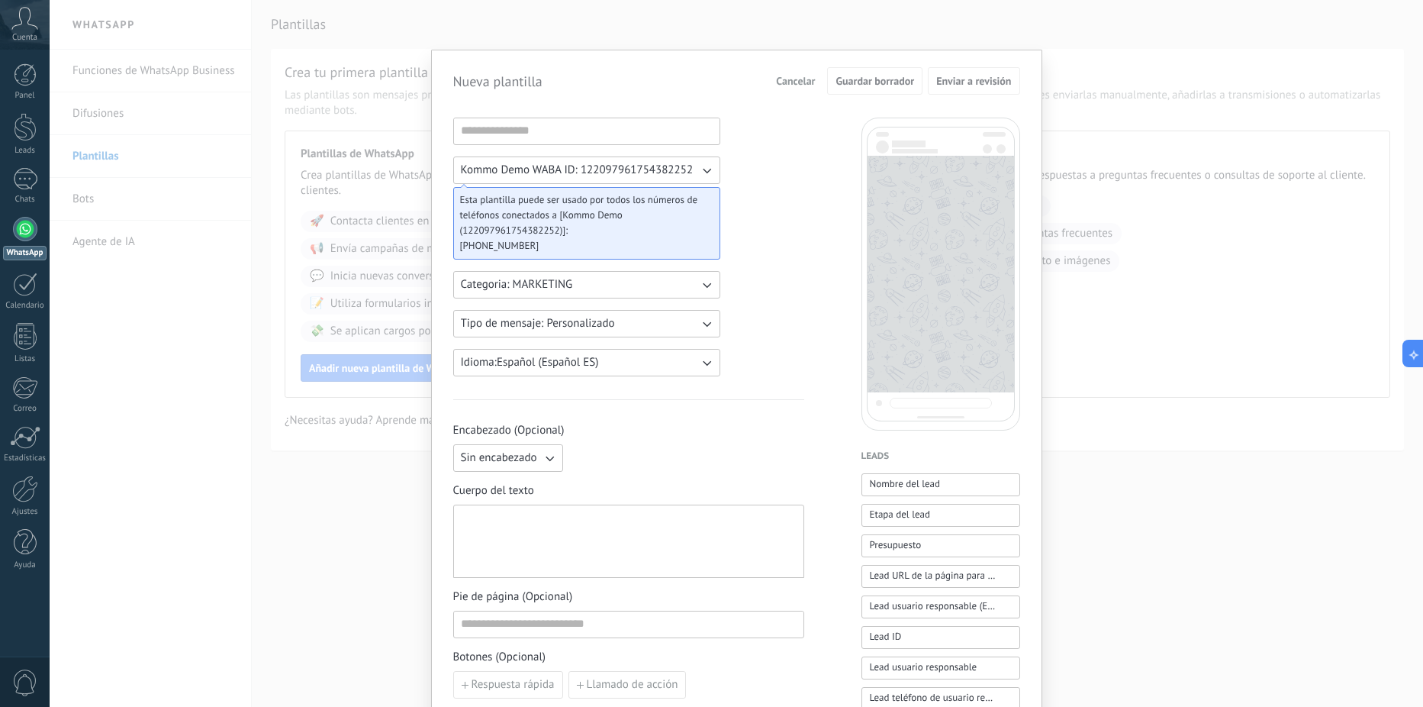
click at [699, 168] on icon "button" at bounding box center [706, 170] width 15 height 15
click at [702, 170] on li "Kommo Demo WABA ID: 122097961754382252" at bounding box center [581, 170] width 275 height 26
click at [619, 131] on input at bounding box center [587, 130] width 266 height 24
click at [702, 288] on icon "button" at bounding box center [706, 284] width 15 height 15
click at [703, 288] on li "UTILITY" at bounding box center [581, 285] width 275 height 26
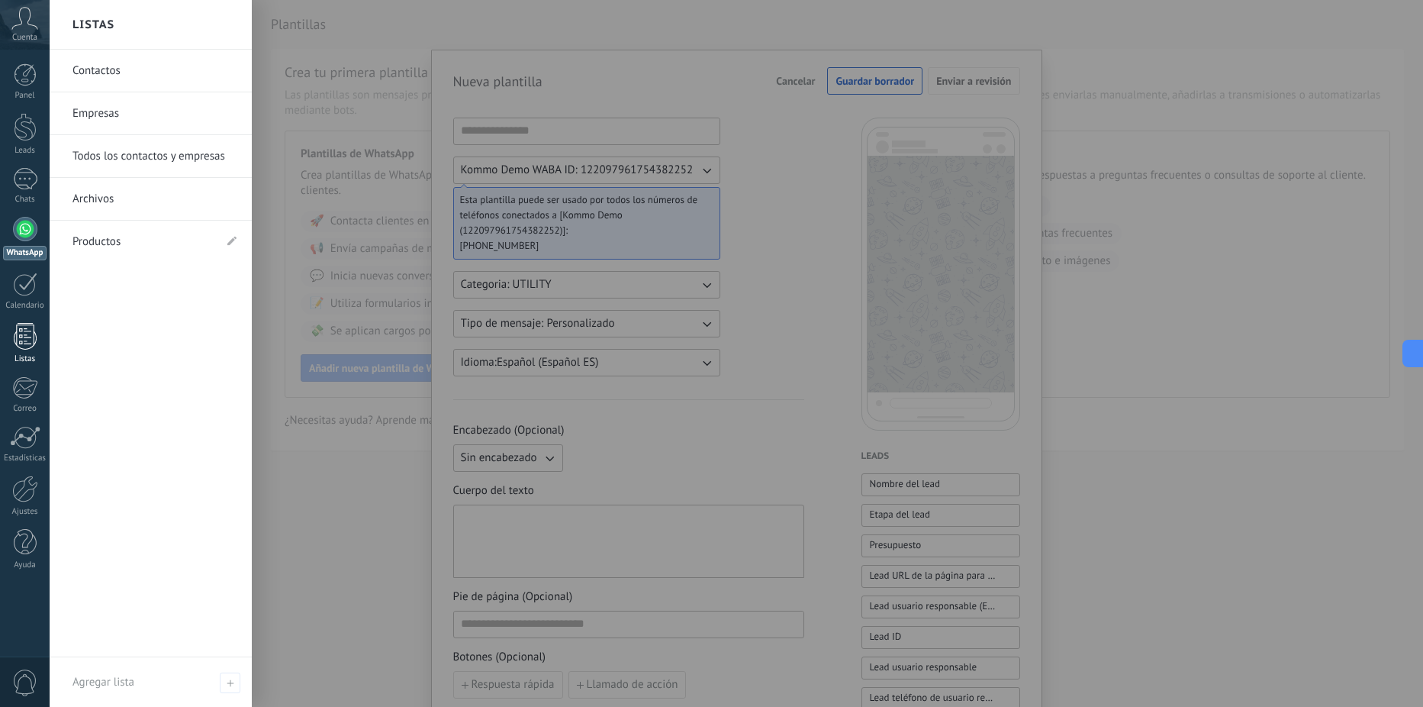
click at [23, 341] on div at bounding box center [25, 336] width 23 height 27
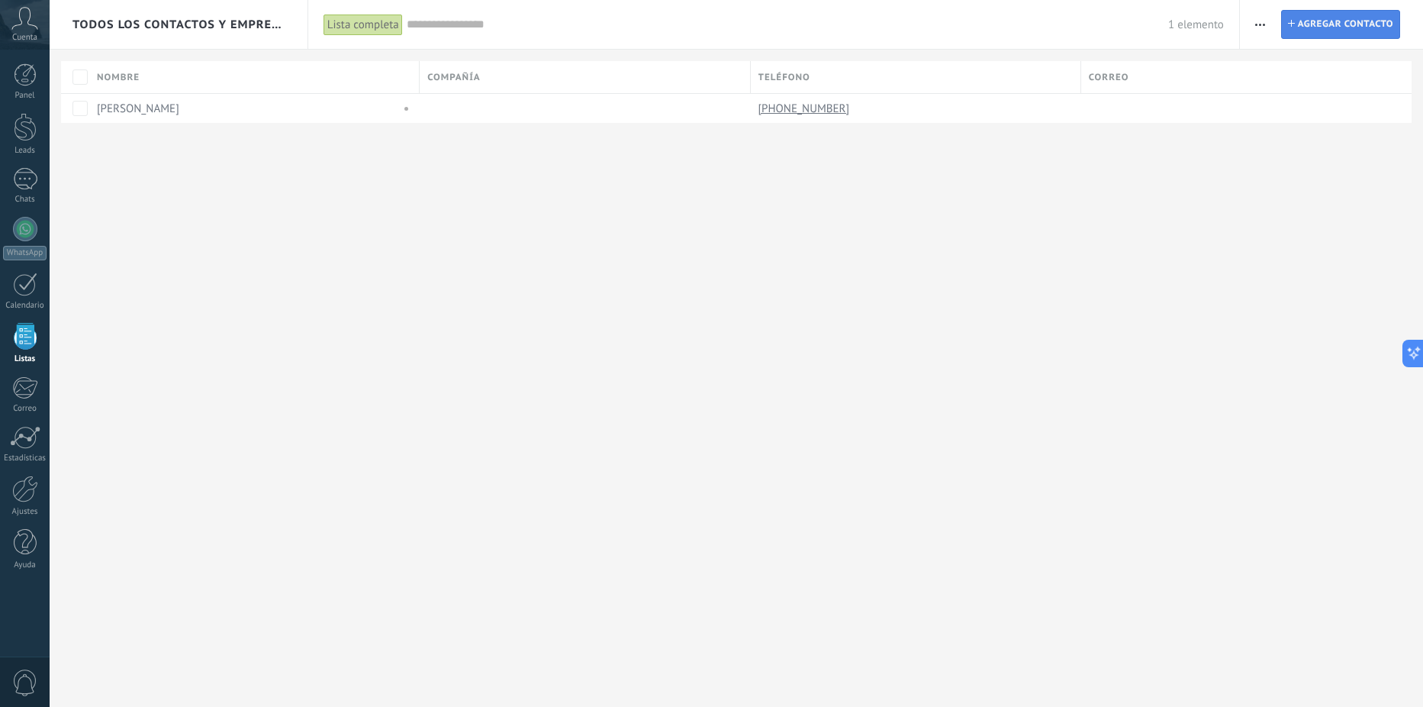
click at [1315, 25] on span "Agregar contacto" at bounding box center [1345, 24] width 95 height 27
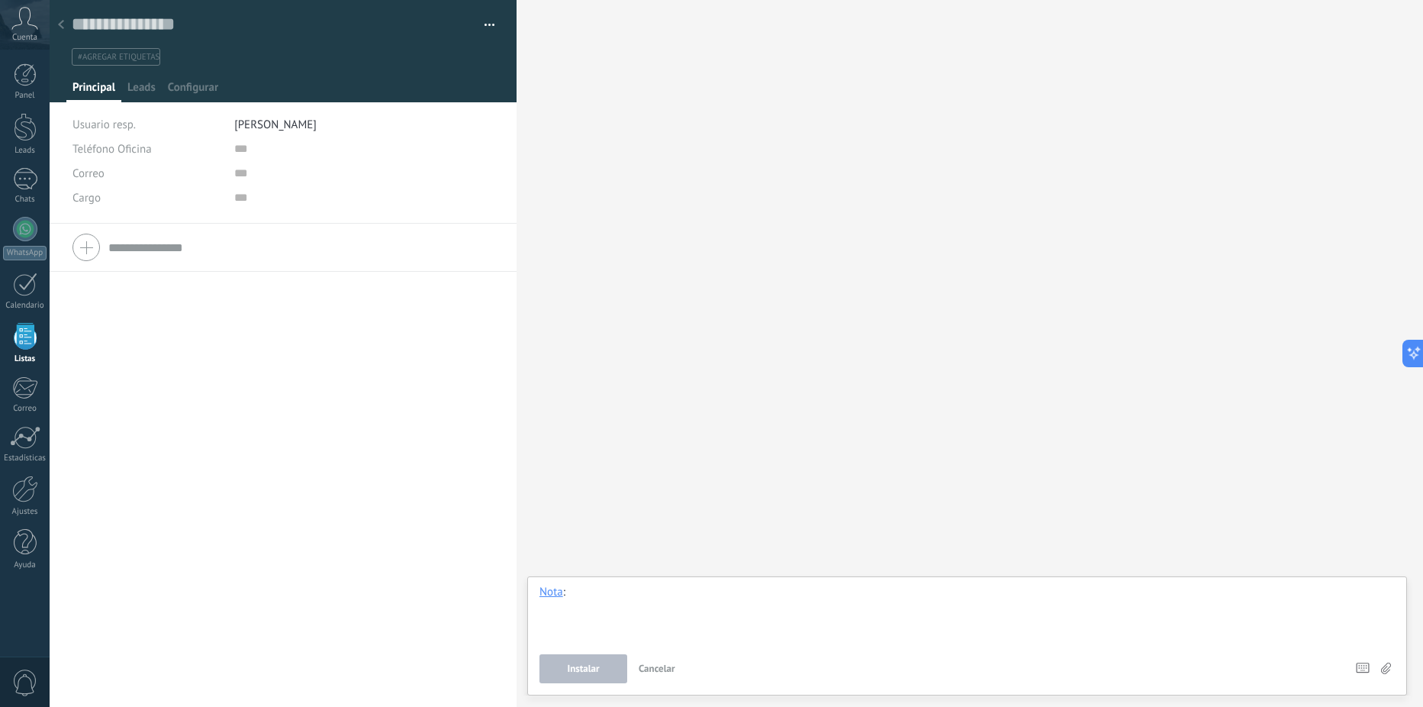
click at [594, 588] on div at bounding box center [966, 613] width 855 height 58
click at [650, 444] on div "Buscar Carga más Participantes:" at bounding box center [970, 353] width 906 height 707
click at [478, 25] on button "button" at bounding box center [484, 25] width 22 height 23
click at [797, 130] on div "Buscar Carga más Participantes:" at bounding box center [970, 353] width 906 height 707
click at [89, 244] on div at bounding box center [282, 247] width 421 height 38
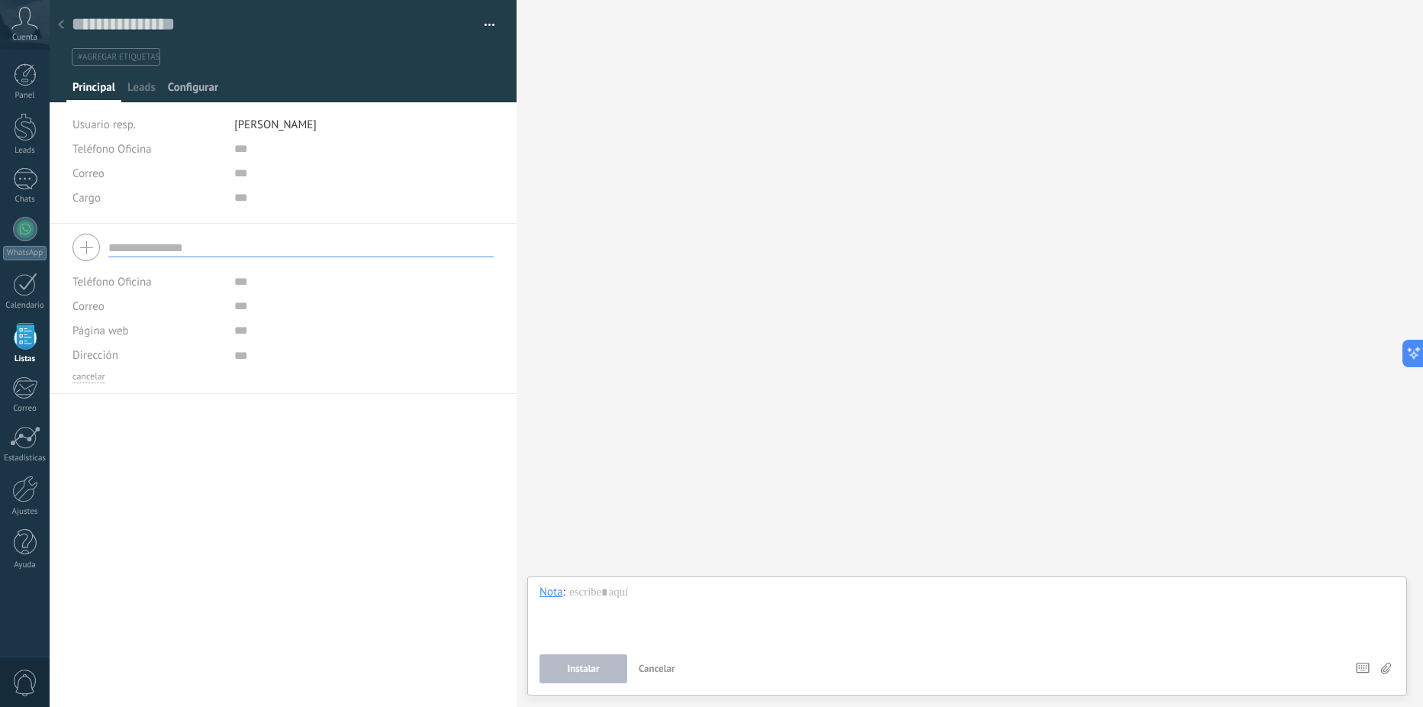
click at [163, 92] on div "Configurar" at bounding box center [193, 91] width 63 height 22
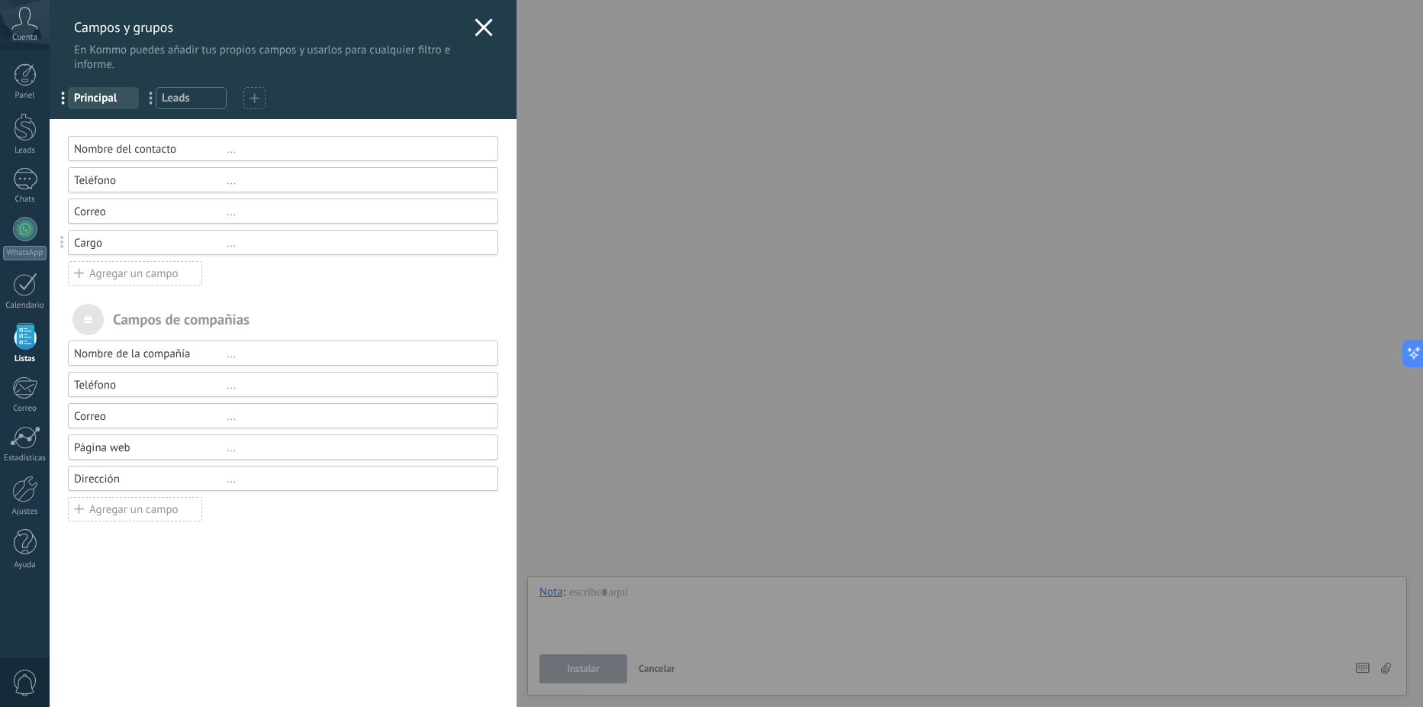
click at [213, 145] on div "Nombre del contacto" at bounding box center [150, 149] width 153 height 14
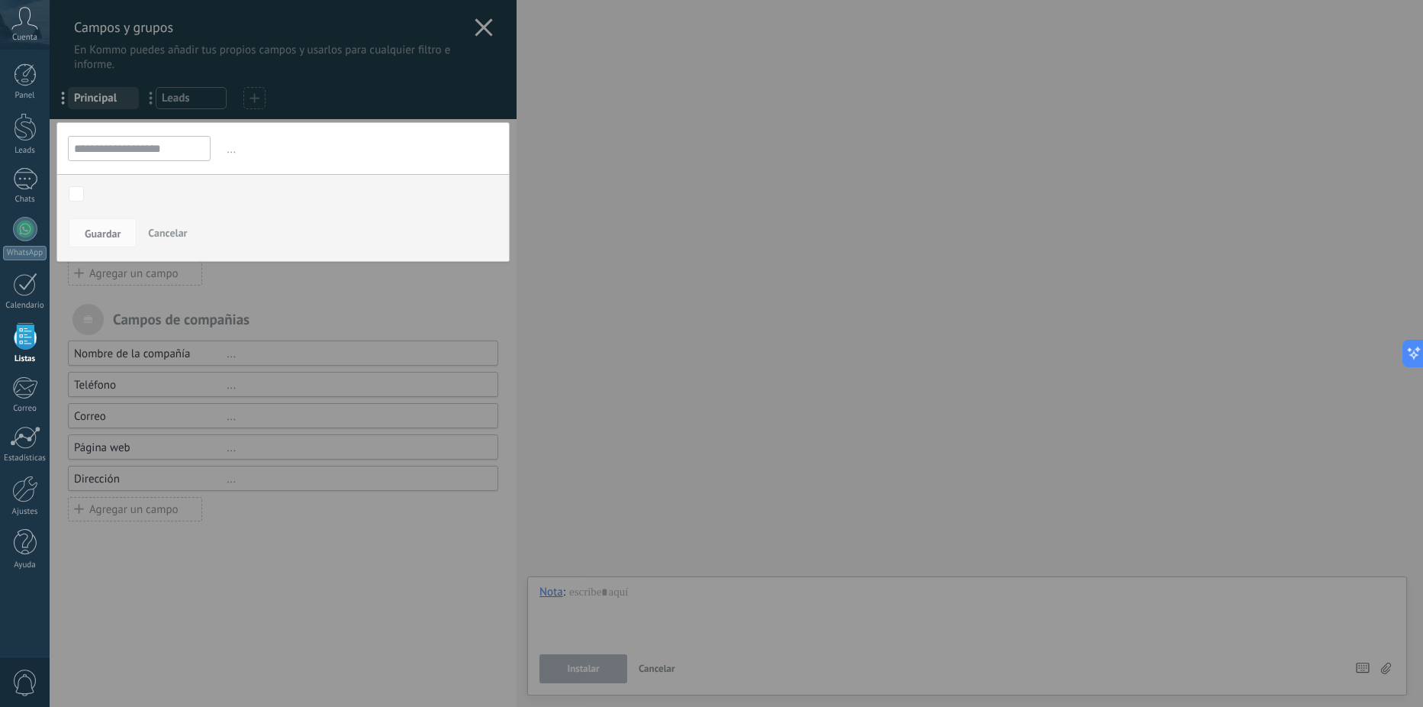
click at [762, 269] on div "**********" at bounding box center [736, 353] width 1373 height 707
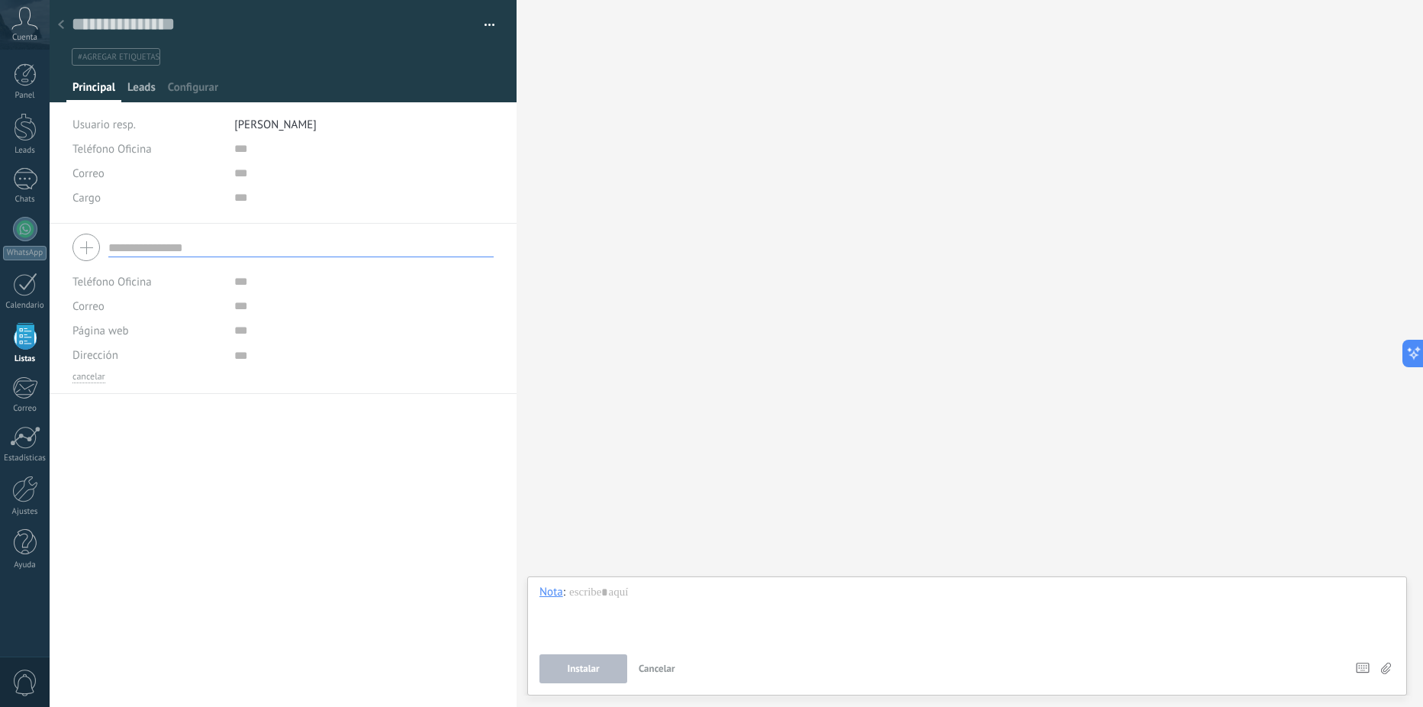
click at [133, 89] on span "Leads" at bounding box center [141, 91] width 28 height 22
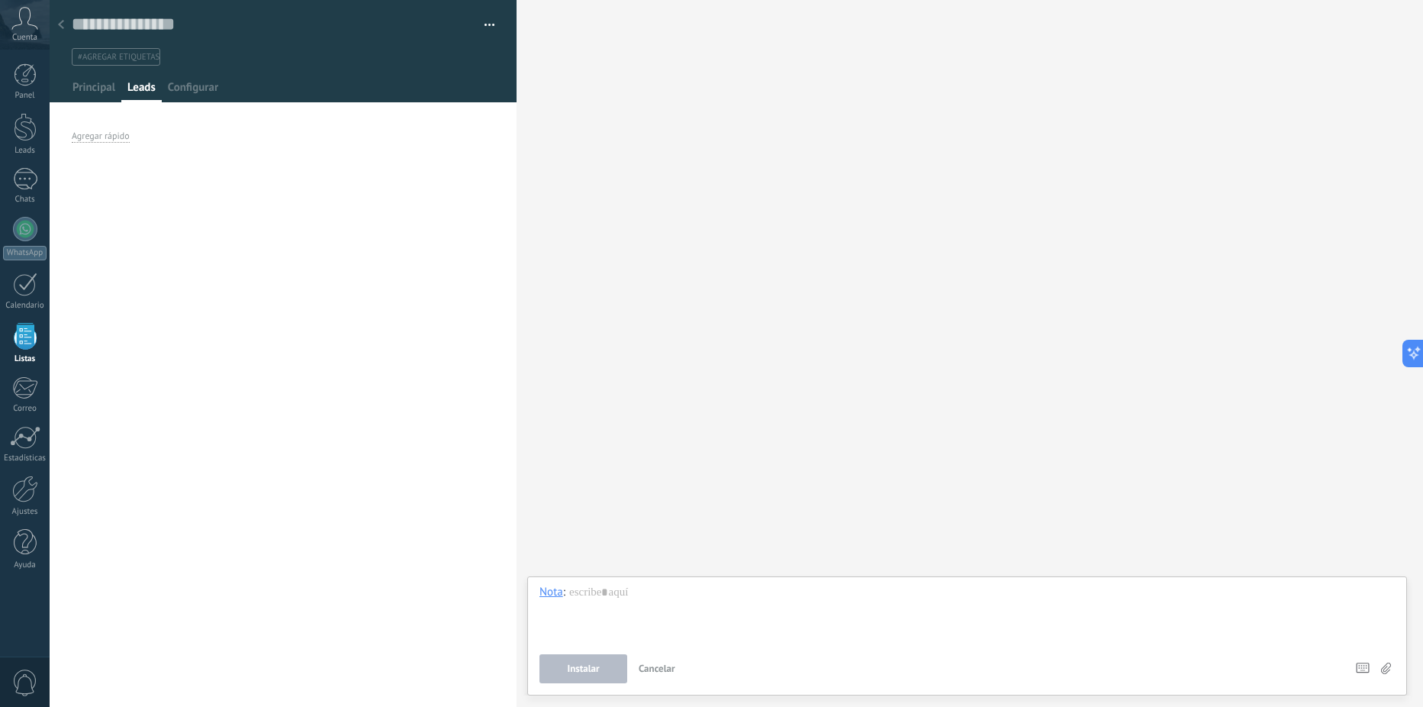
click at [475, 23] on button "button" at bounding box center [484, 25] width 22 height 23
click at [680, 95] on div "Buscar Carga más Participantes:" at bounding box center [970, 353] width 906 height 707
click at [109, 139] on div "Agregar rápido" at bounding box center [101, 136] width 58 height 12
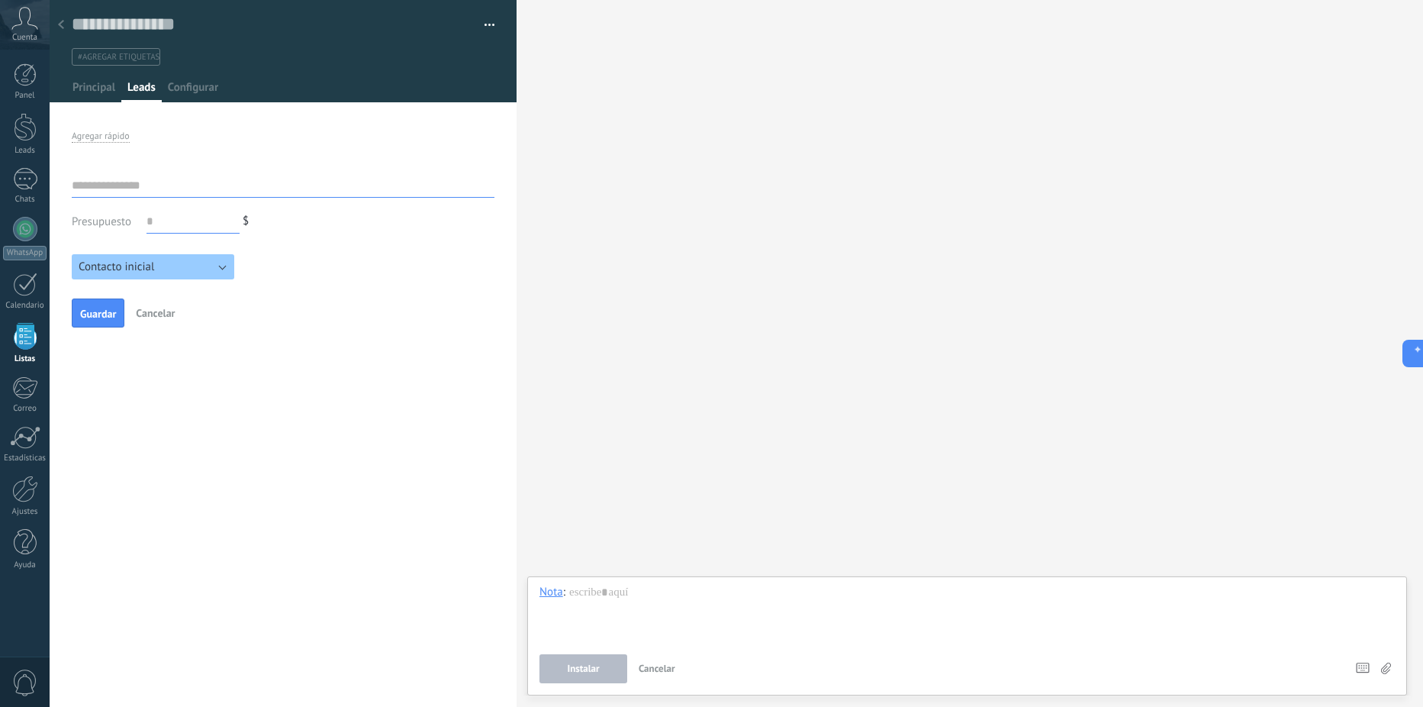
click at [220, 271] on button "Contacto inicial" at bounding box center [153, 266] width 163 height 25
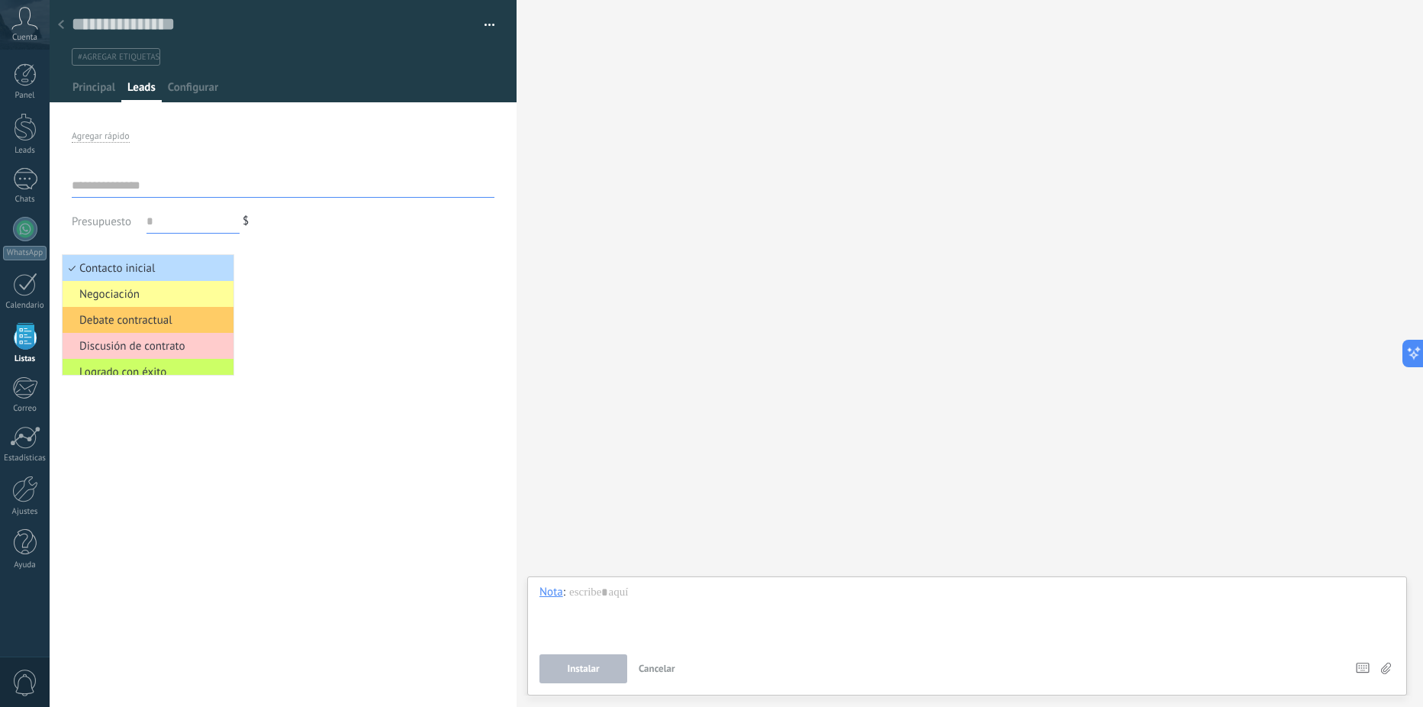
click at [220, 271] on span "Contacto inicial" at bounding box center [146, 268] width 166 height 14
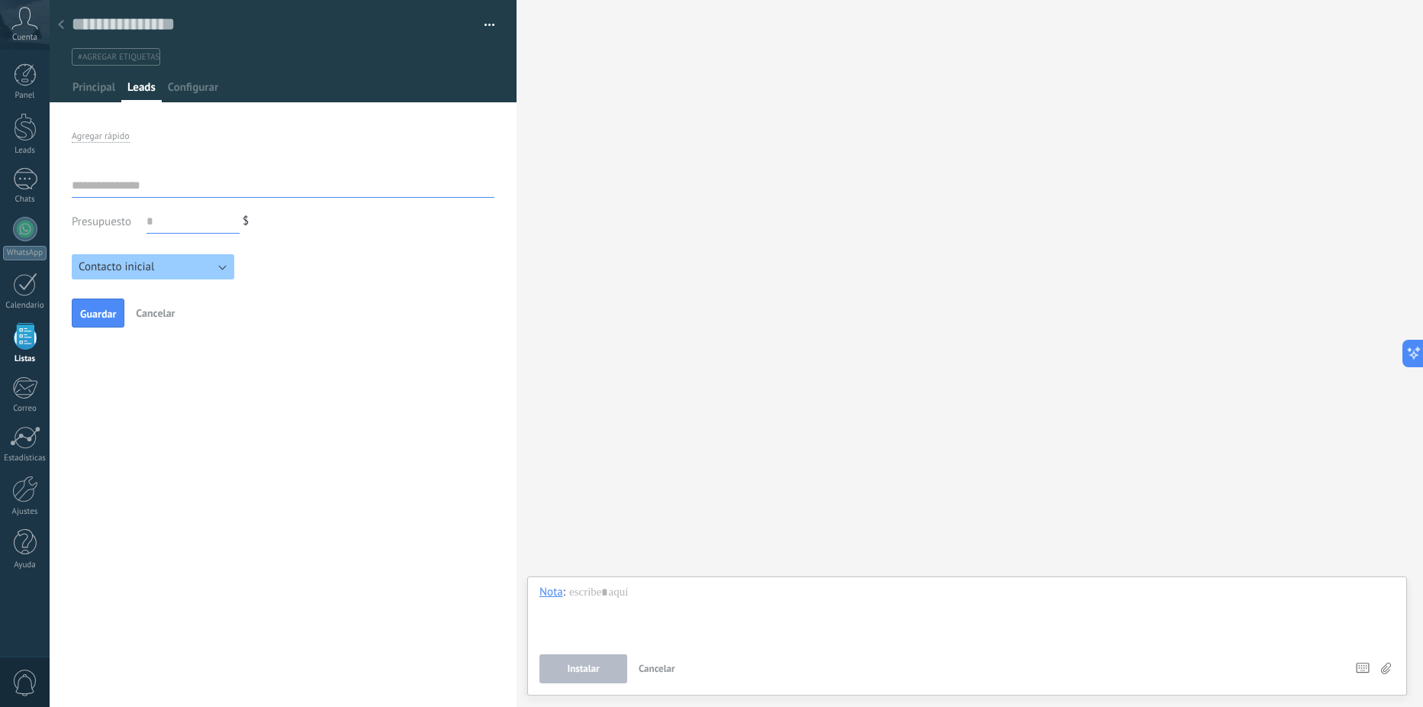
click at [136, 184] on input "text" at bounding box center [283, 185] width 423 height 24
click at [98, 89] on span "Principal" at bounding box center [93, 91] width 43 height 22
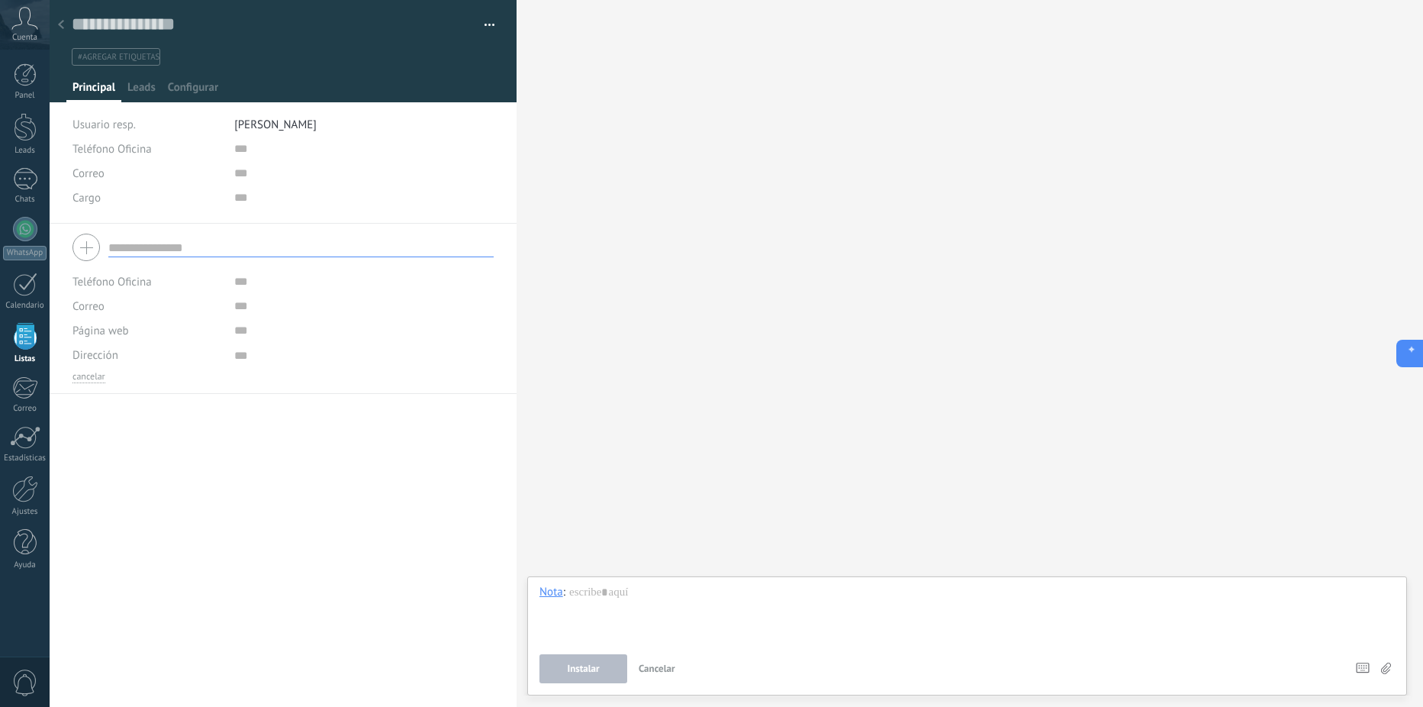
click at [1402, 350] on icon at bounding box center [1408, 354] width 16 height 16
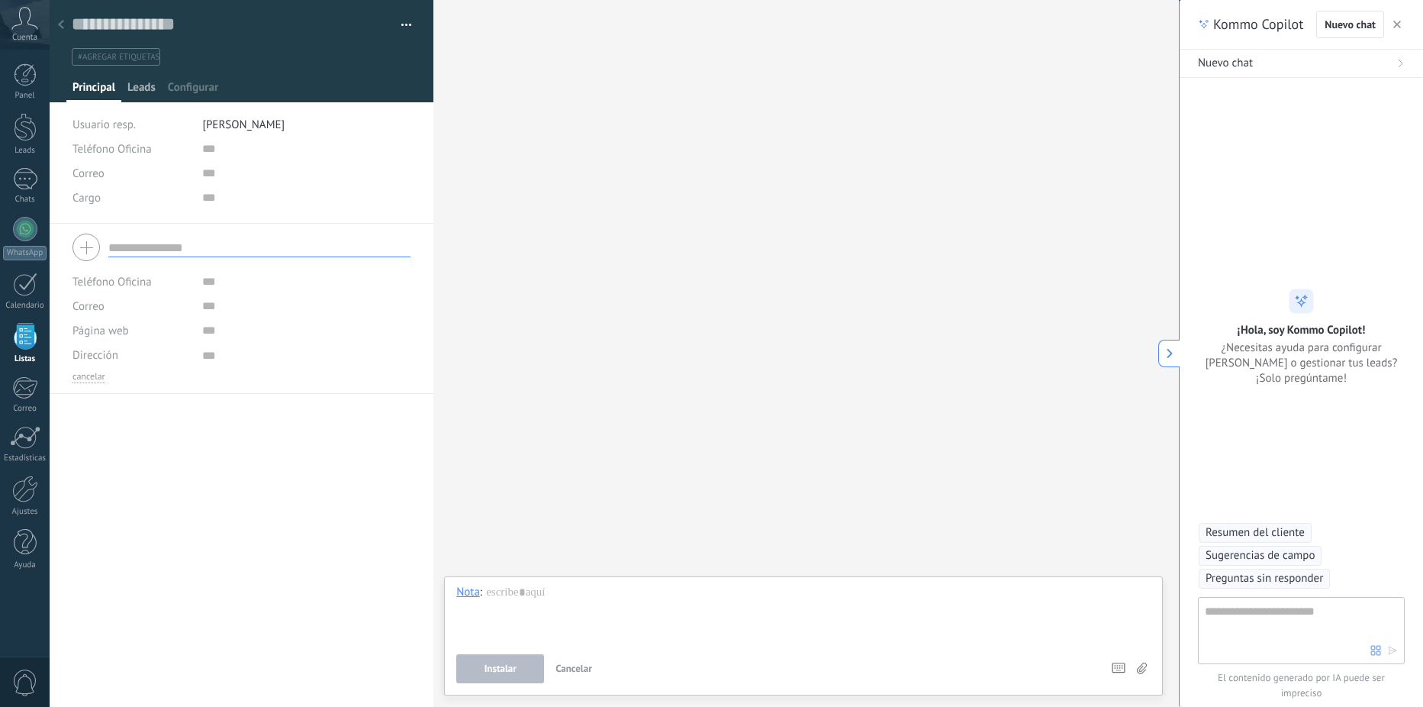
click at [143, 93] on span "Leads" at bounding box center [141, 91] width 28 height 22
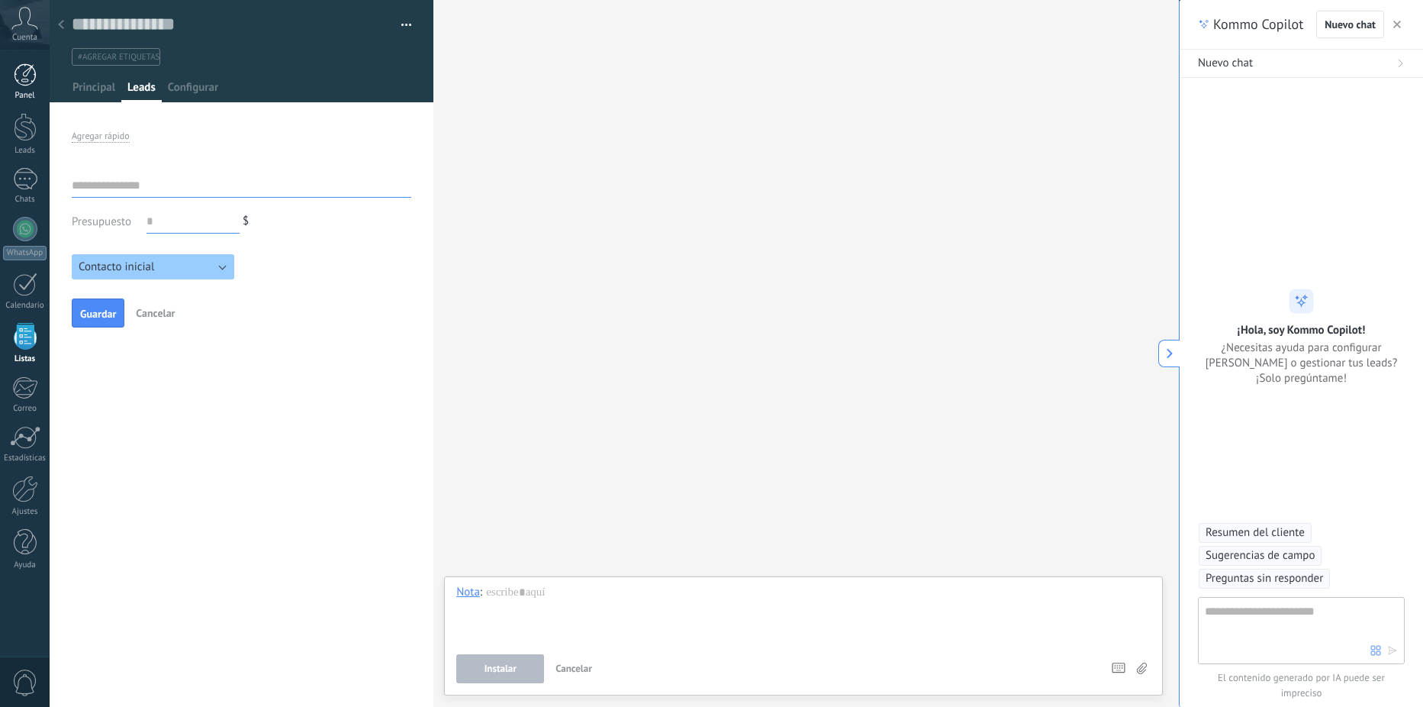
click at [21, 76] on div at bounding box center [25, 74] width 23 height 23
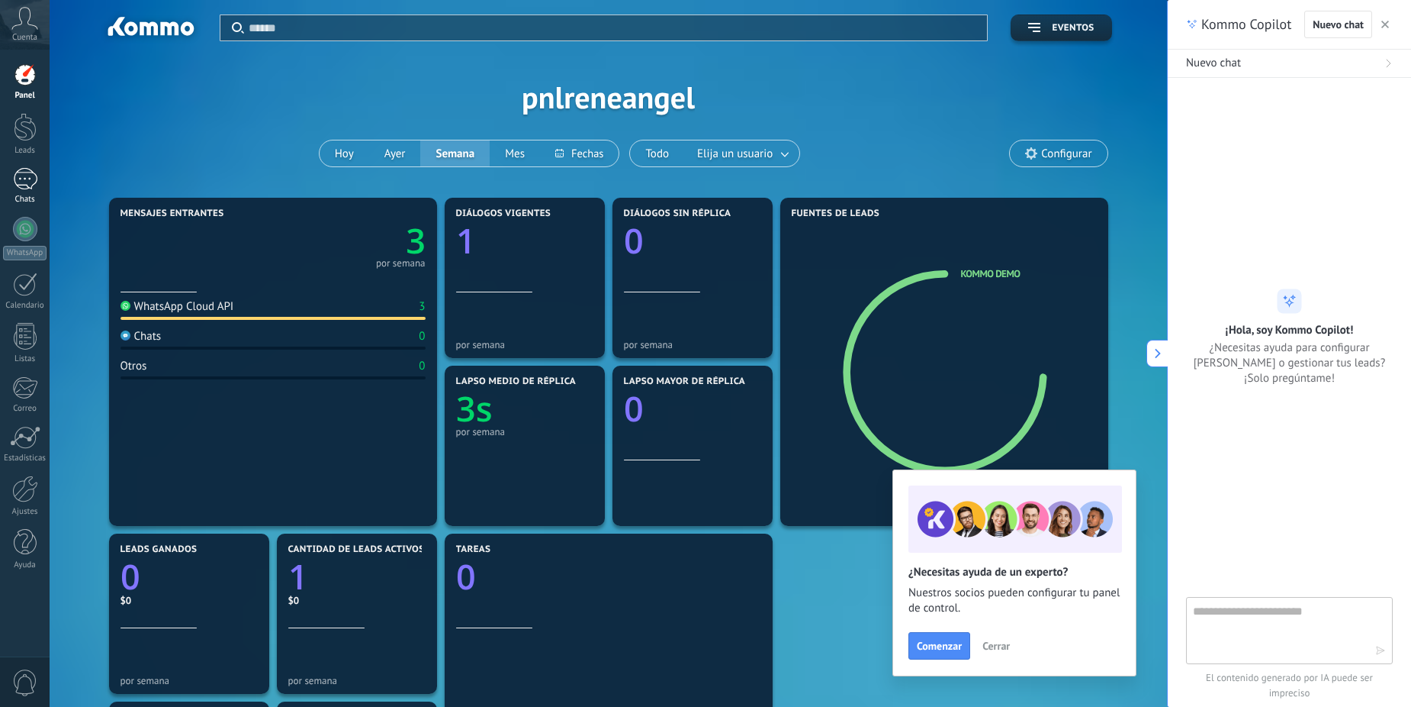
click at [24, 179] on div at bounding box center [25, 179] width 24 height 22
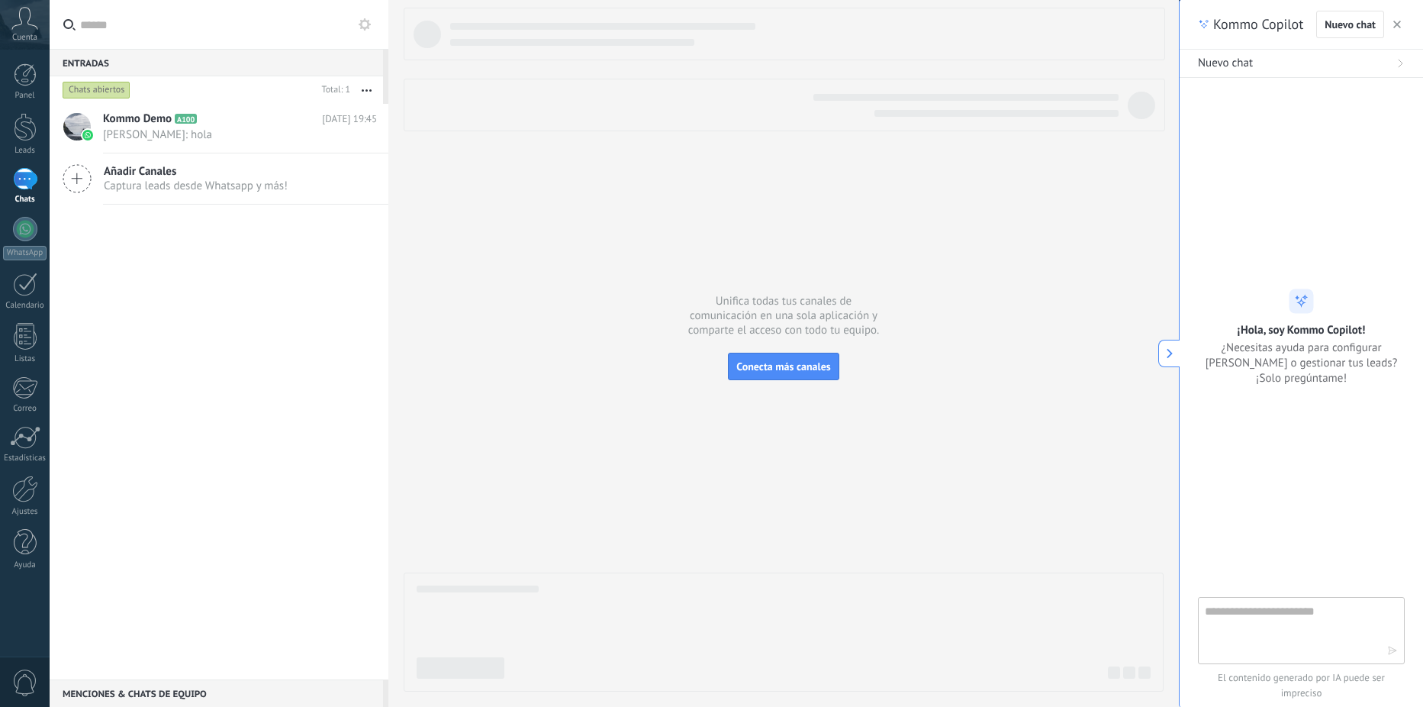
click at [26, 31] on div "Cuenta" at bounding box center [25, 25] width 50 height 50
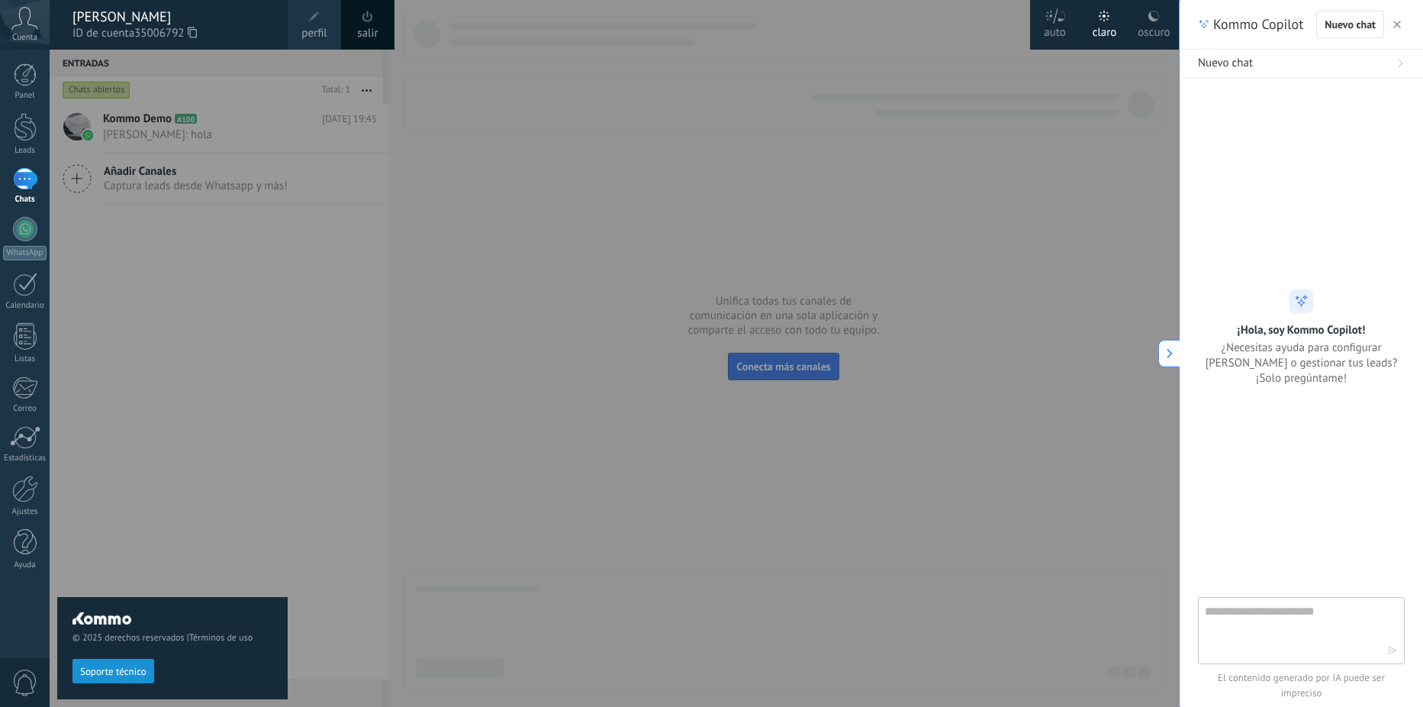
click at [311, 250] on div at bounding box center [761, 353] width 1423 height 707
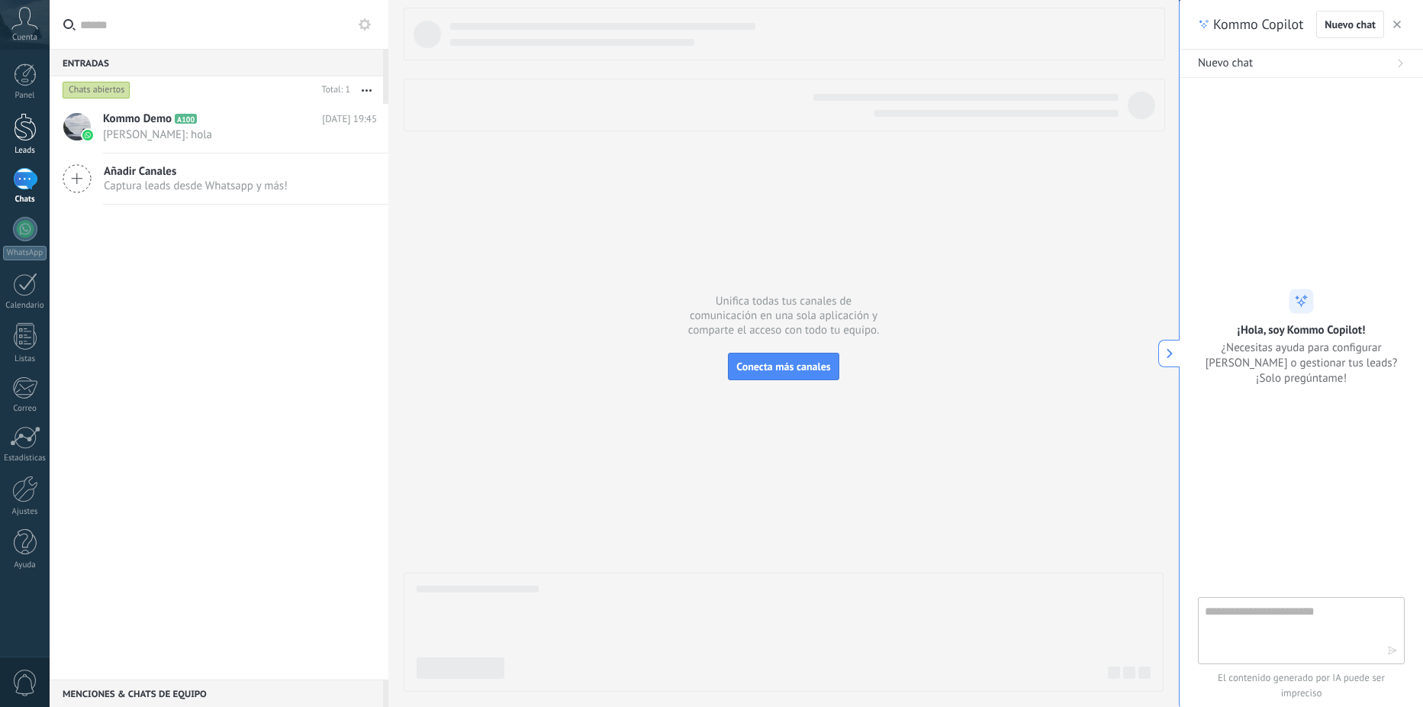
click at [24, 131] on div at bounding box center [25, 127] width 23 height 28
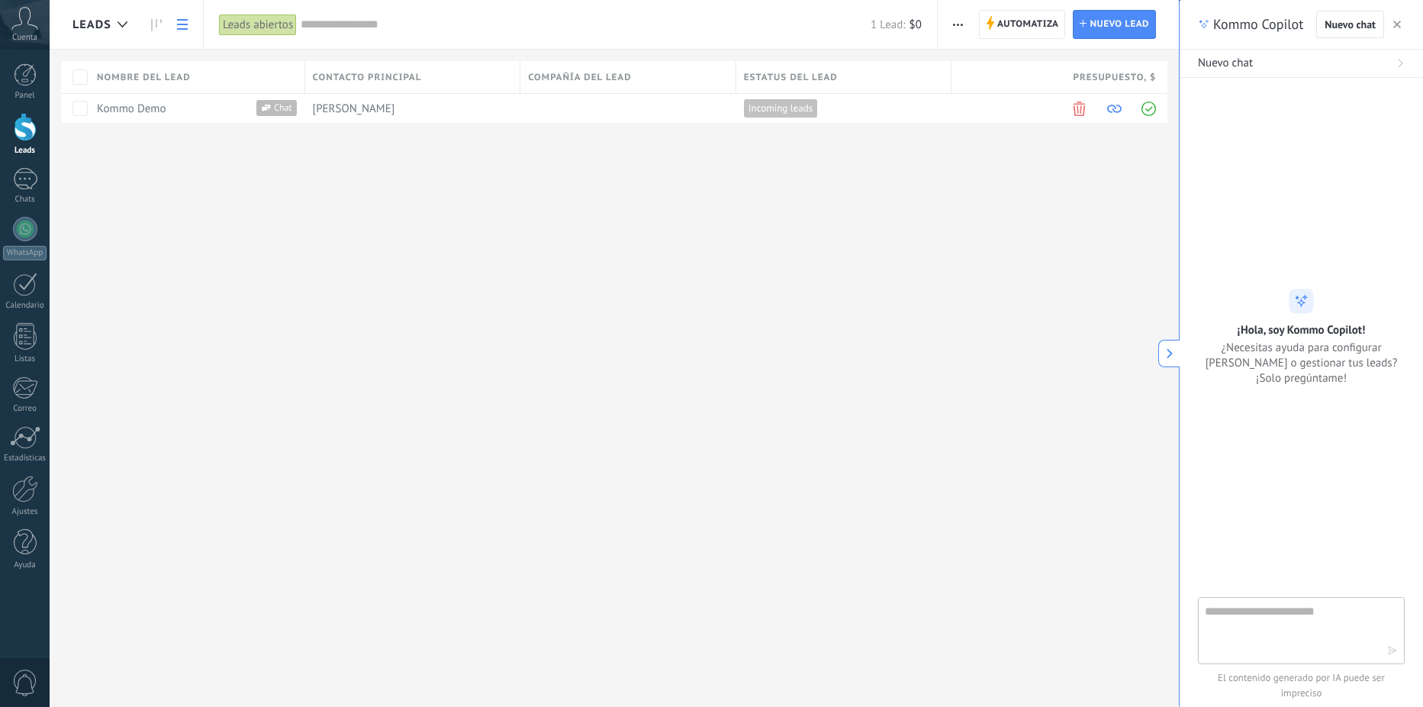
click at [956, 21] on span "button" at bounding box center [958, 24] width 10 height 29
click at [980, 188] on span "Importar" at bounding box center [988, 187] width 43 height 31
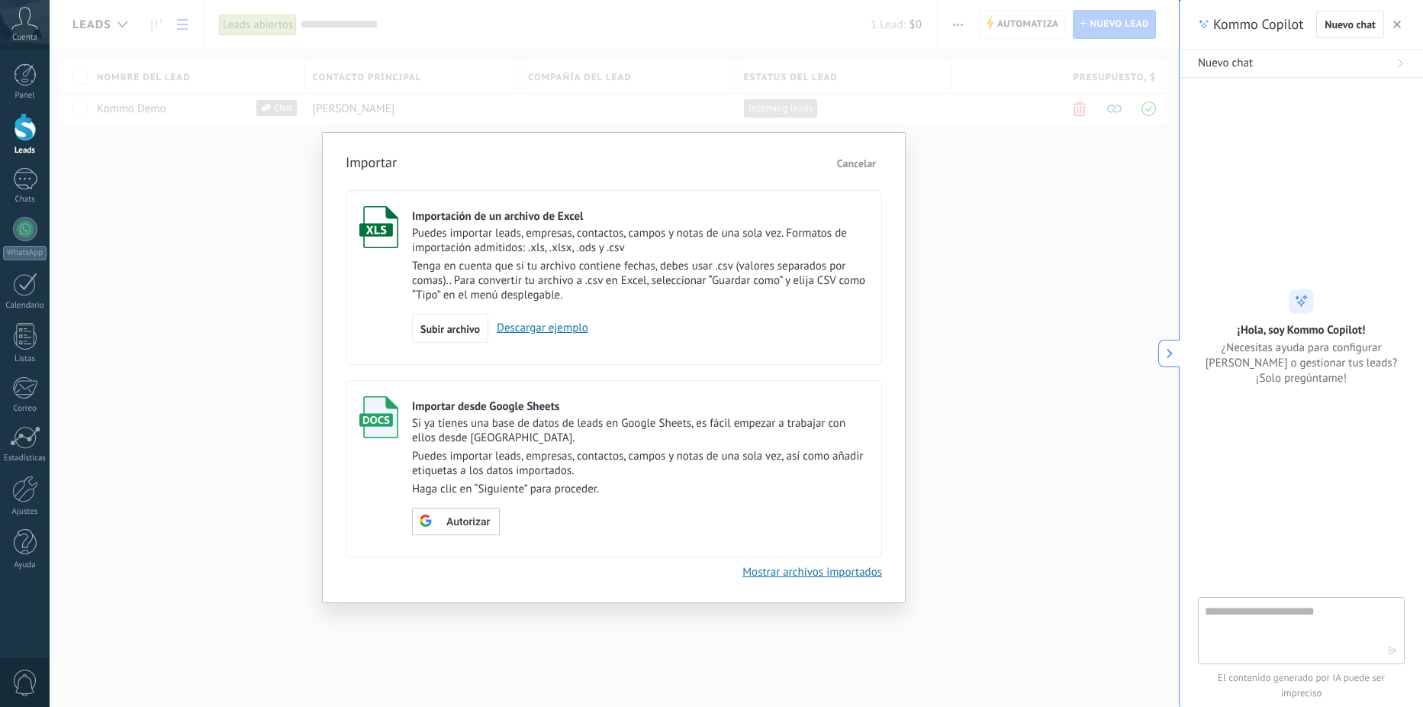
click at [567, 324] on link "Descargar ejemplo" at bounding box center [538, 327] width 100 height 14
